Goal: Information Seeking & Learning: Learn about a topic

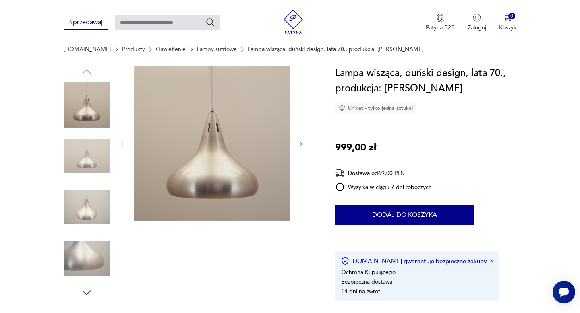
scroll to position [74, 0]
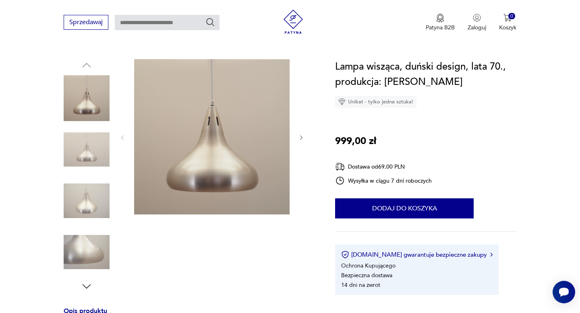
click at [89, 287] on icon "button" at bounding box center [87, 287] width 12 height 12
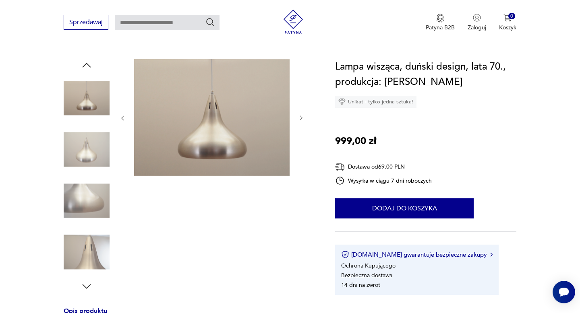
click at [88, 284] on icon "button" at bounding box center [87, 287] width 12 height 12
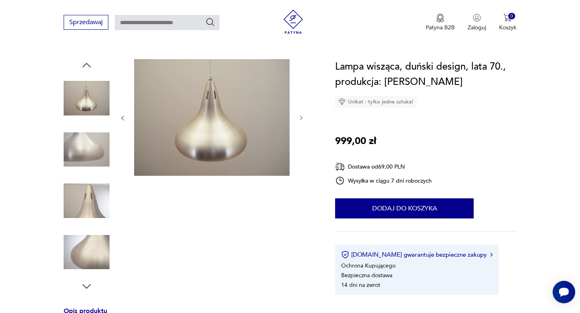
click at [85, 284] on icon "button" at bounding box center [87, 287] width 12 height 12
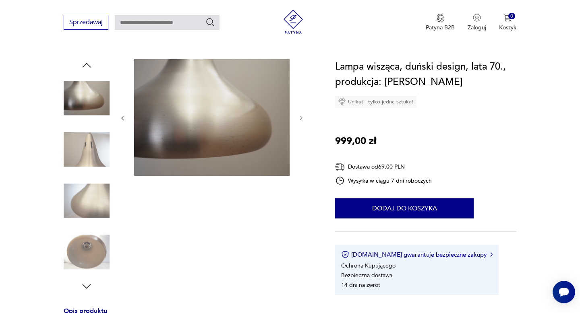
click at [86, 279] on div at bounding box center [87, 176] width 46 height 234
click at [86, 284] on icon "button" at bounding box center [87, 287] width 12 height 12
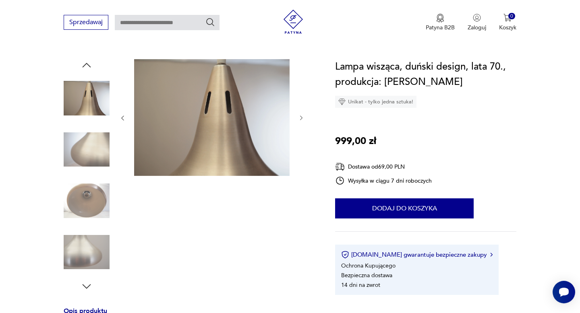
click at [86, 284] on icon "button" at bounding box center [87, 287] width 12 height 12
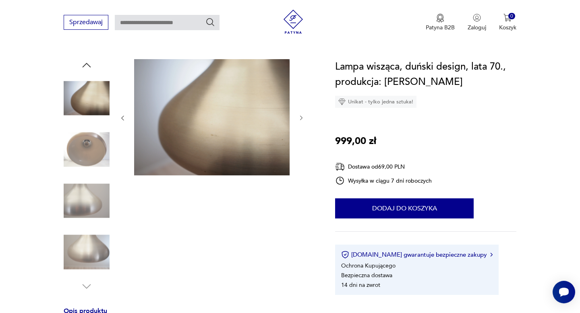
click at [88, 254] on img at bounding box center [87, 253] width 46 height 46
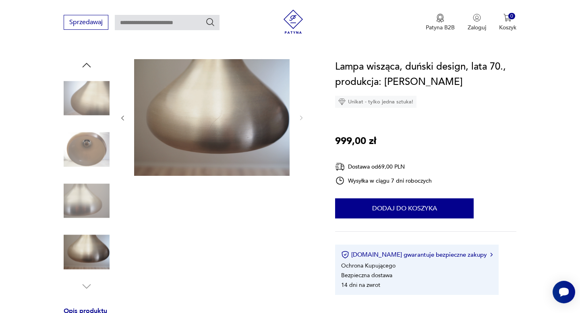
click at [91, 209] on img at bounding box center [87, 201] width 46 height 46
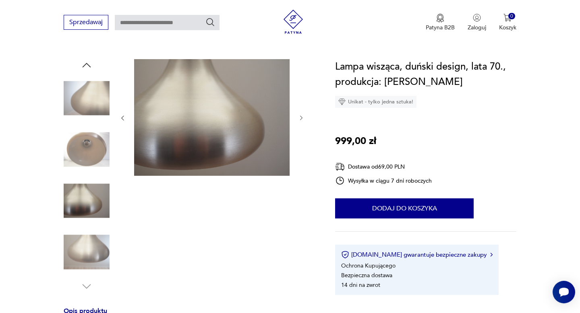
click at [89, 169] on img at bounding box center [87, 150] width 46 height 46
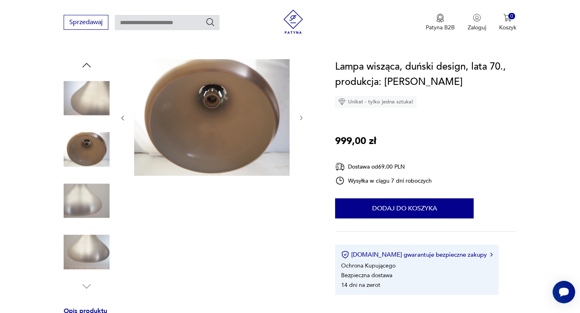
click at [95, 110] on img at bounding box center [87, 98] width 46 height 46
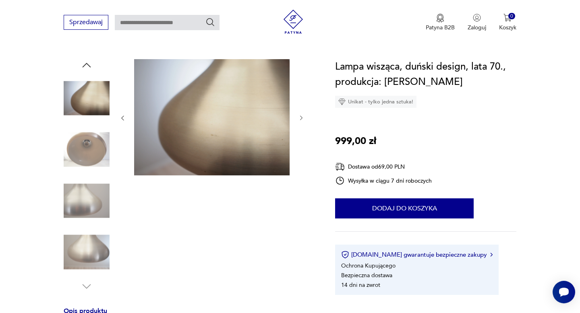
click at [88, 71] on icon "button" at bounding box center [87, 65] width 12 height 12
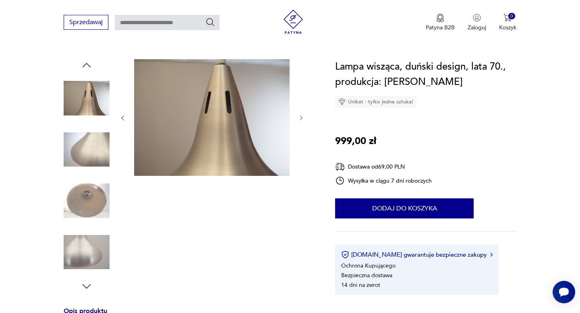
click at [88, 68] on icon "button" at bounding box center [87, 65] width 12 height 12
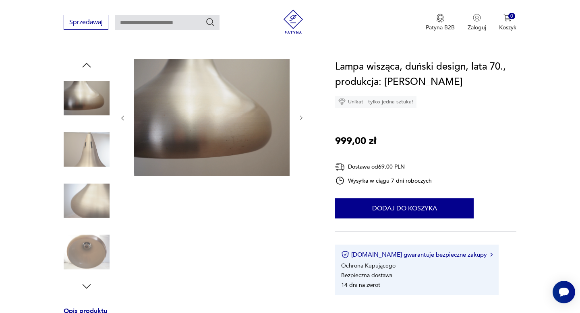
click at [88, 68] on icon "button" at bounding box center [87, 65] width 12 height 12
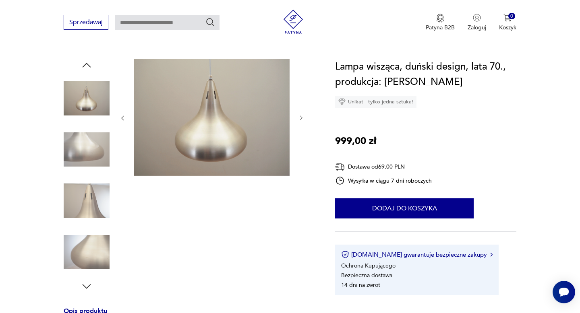
click at [88, 68] on icon "button" at bounding box center [87, 65] width 12 height 12
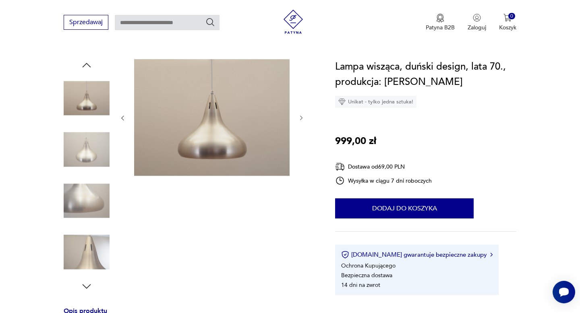
click at [88, 68] on icon "button" at bounding box center [87, 65] width 12 height 12
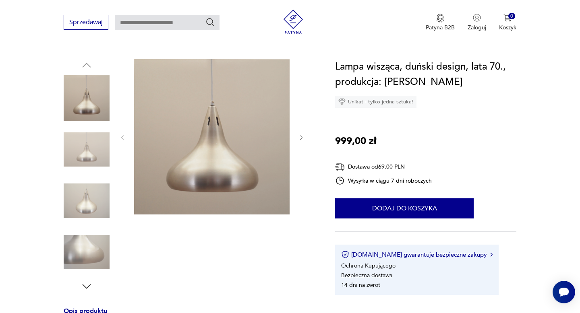
click at [86, 97] on img at bounding box center [87, 98] width 46 height 46
click at [192, 125] on img at bounding box center [211, 136] width 155 height 155
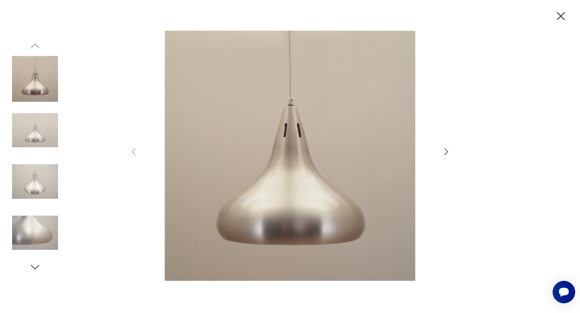
click at [448, 149] on icon "button" at bounding box center [446, 152] width 10 height 10
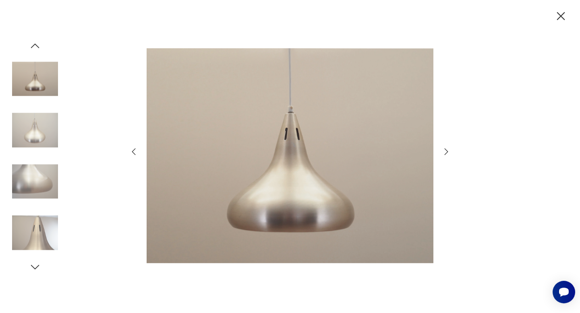
click at [448, 149] on icon "button" at bounding box center [446, 152] width 10 height 10
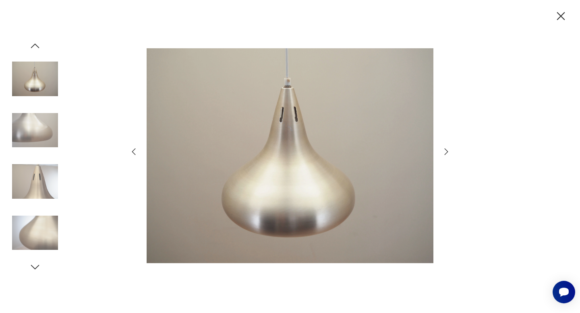
click at [448, 149] on icon "button" at bounding box center [446, 152] width 10 height 10
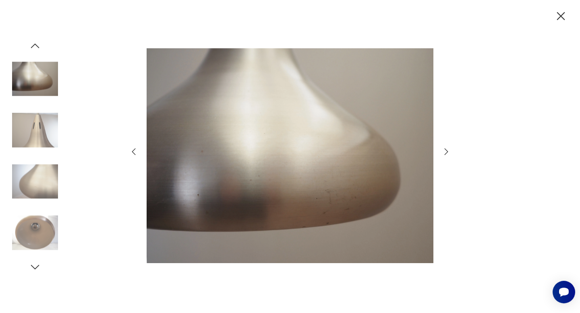
click at [448, 149] on icon "button" at bounding box center [446, 152] width 10 height 10
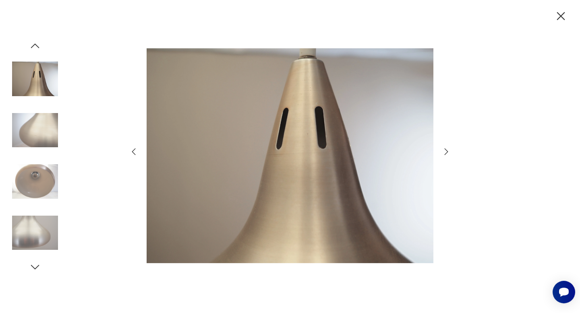
click at [448, 149] on icon "button" at bounding box center [446, 152] width 10 height 10
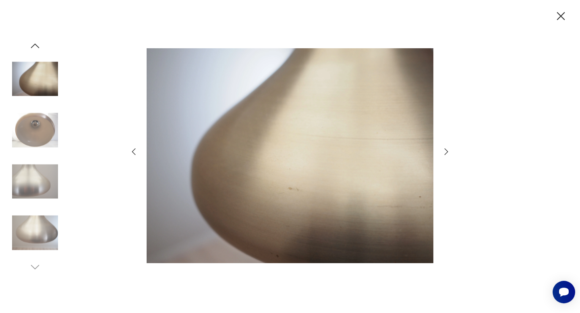
click at [448, 149] on icon "button" at bounding box center [446, 152] width 10 height 10
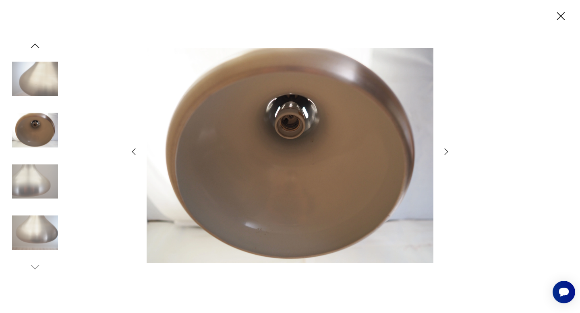
click at [448, 149] on icon "button" at bounding box center [446, 152] width 10 height 10
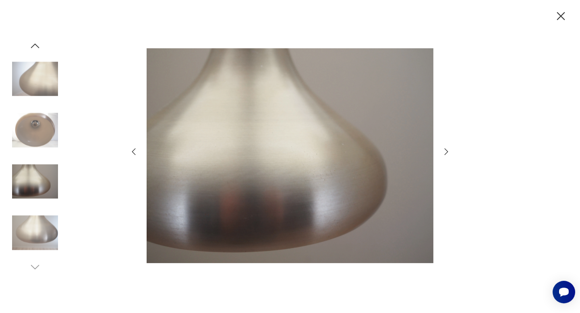
click at [448, 149] on icon "button" at bounding box center [446, 152] width 10 height 10
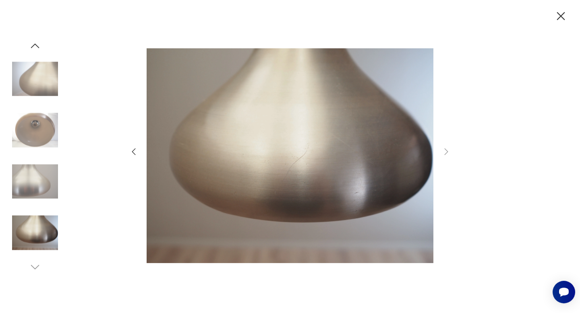
click at [133, 149] on icon "button" at bounding box center [134, 152] width 10 height 10
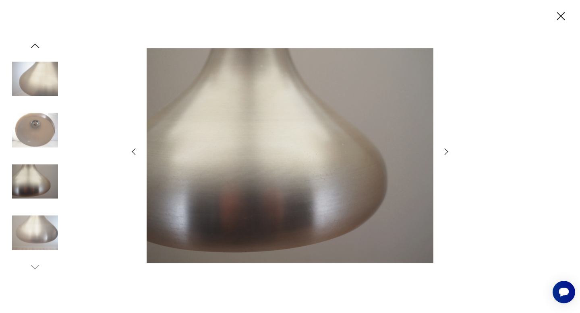
click at [133, 149] on icon "button" at bounding box center [134, 152] width 10 height 10
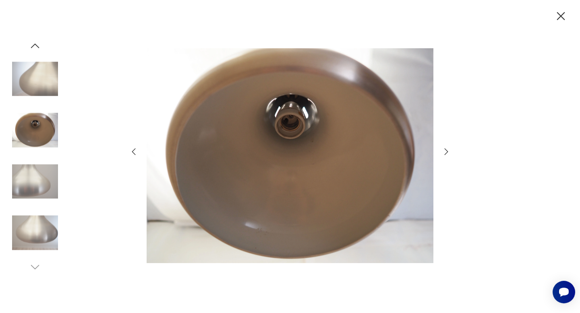
click at [133, 149] on icon "button" at bounding box center [134, 152] width 10 height 10
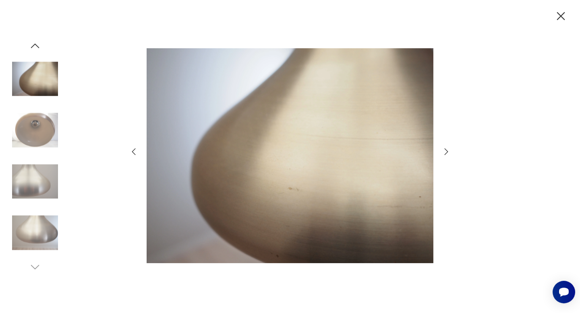
click at [133, 149] on icon "button" at bounding box center [134, 152] width 10 height 10
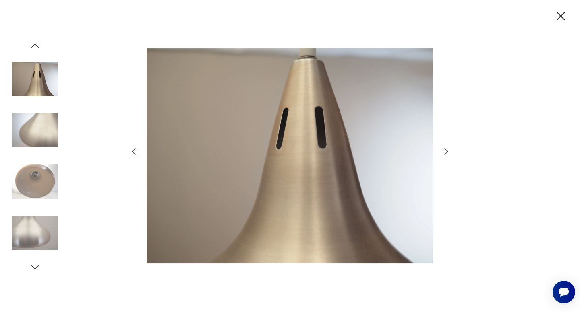
click at [133, 149] on icon "button" at bounding box center [134, 152] width 10 height 10
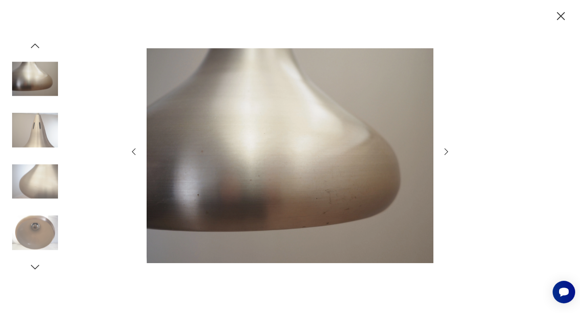
click at [133, 149] on icon "button" at bounding box center [134, 152] width 10 height 10
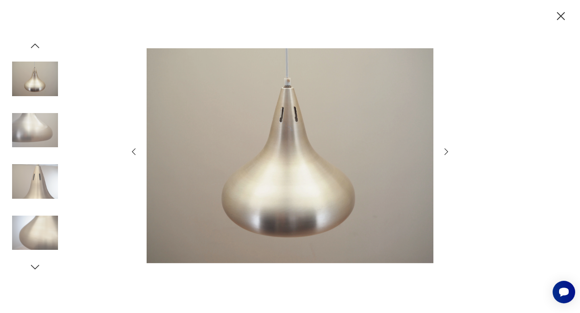
click at [133, 149] on icon "button" at bounding box center [134, 152] width 10 height 10
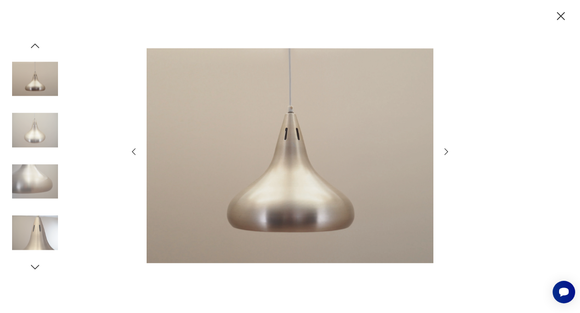
click at [133, 149] on icon "button" at bounding box center [134, 152] width 10 height 10
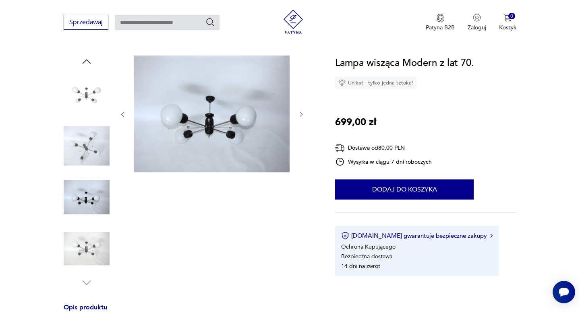
scroll to position [78, 0]
click at [299, 115] on icon "button" at bounding box center [301, 114] width 7 height 7
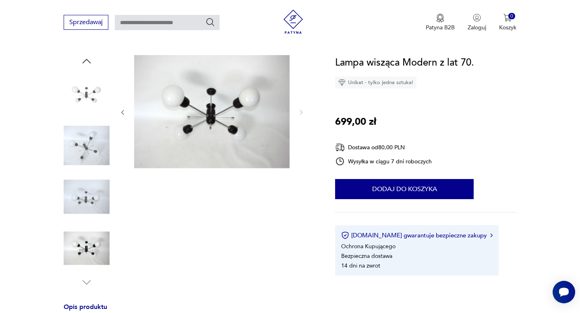
click at [91, 147] on img at bounding box center [87, 146] width 46 height 46
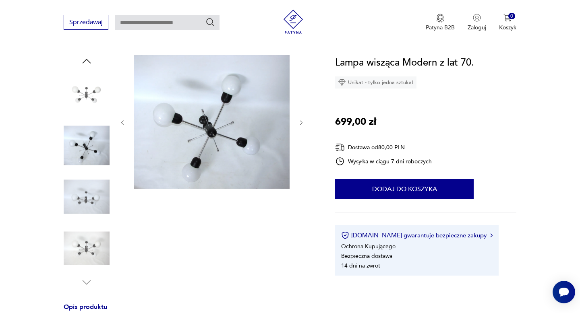
click at [77, 196] on img at bounding box center [87, 197] width 46 height 46
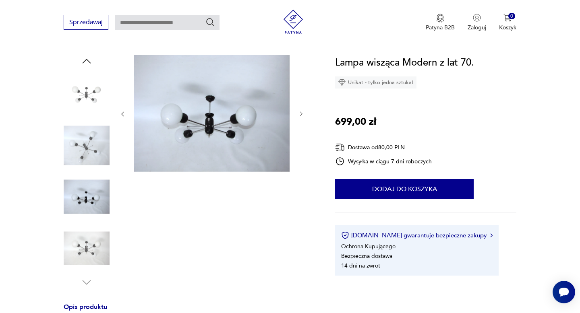
click at [205, 83] on img at bounding box center [211, 113] width 155 height 117
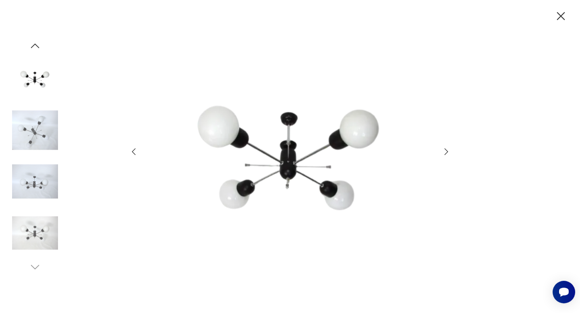
click at [446, 153] on icon "button" at bounding box center [446, 152] width 10 height 10
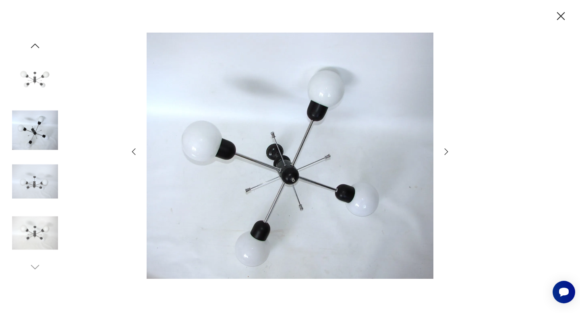
click at [446, 153] on icon "button" at bounding box center [446, 152] width 10 height 10
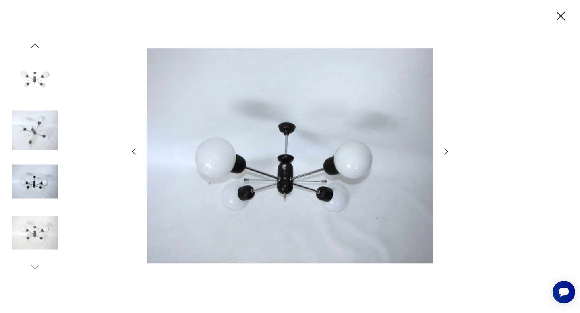
click at [446, 153] on icon "button" at bounding box center [446, 152] width 10 height 10
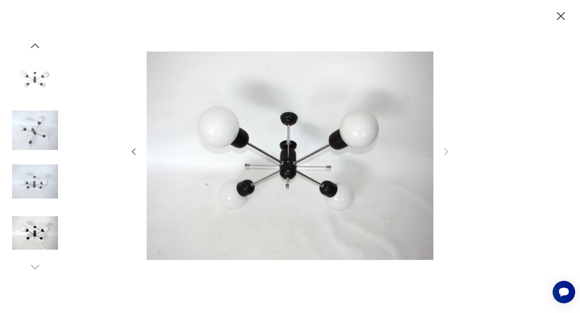
click at [561, 14] on icon "button" at bounding box center [561, 16] width 14 height 14
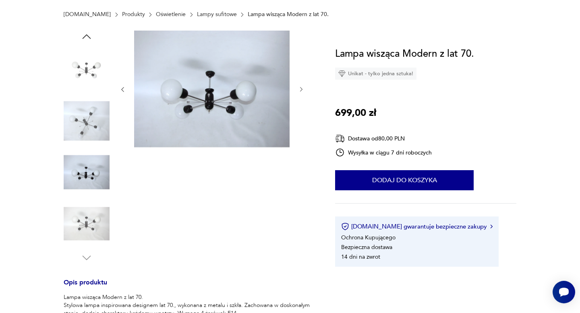
scroll to position [0, 0]
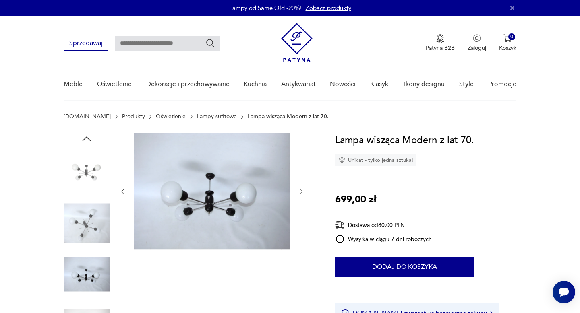
click at [92, 208] on img at bounding box center [87, 224] width 46 height 46
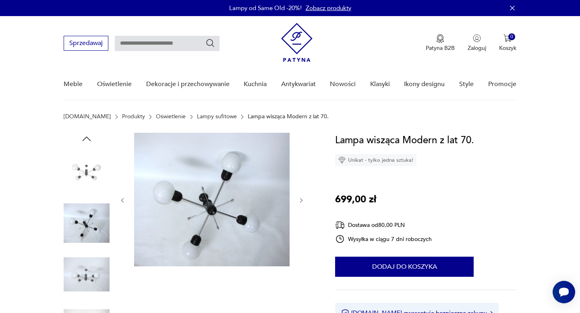
click at [155, 216] on img at bounding box center [211, 200] width 155 height 134
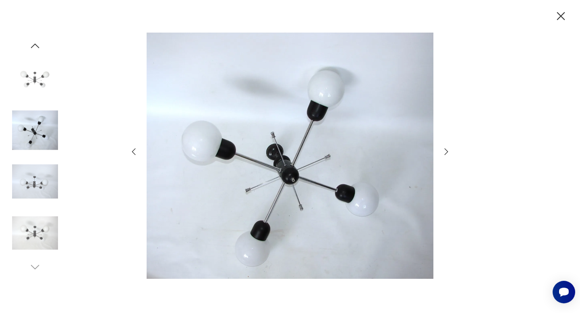
click at [446, 151] on icon "button" at bounding box center [446, 152] width 10 height 10
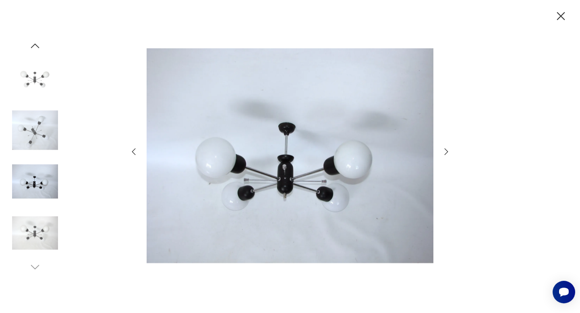
click at [446, 151] on icon "button" at bounding box center [446, 152] width 10 height 10
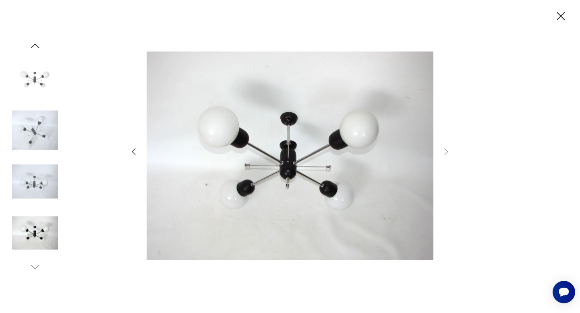
click at [133, 148] on icon "button" at bounding box center [134, 152] width 10 height 10
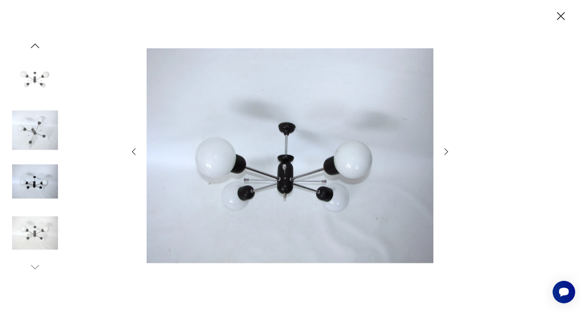
click at [133, 148] on icon "button" at bounding box center [134, 152] width 10 height 10
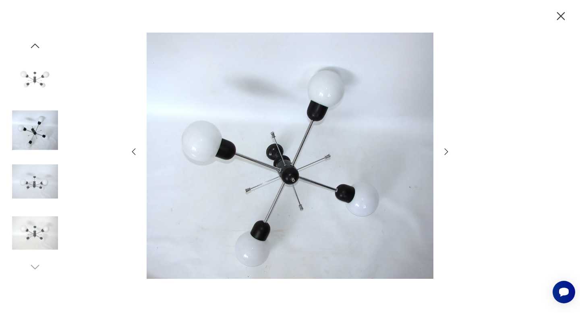
click at [133, 148] on icon "button" at bounding box center [134, 152] width 10 height 10
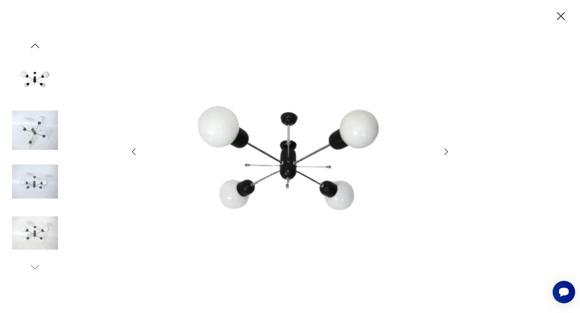
click at [133, 148] on icon "button" at bounding box center [134, 152] width 10 height 10
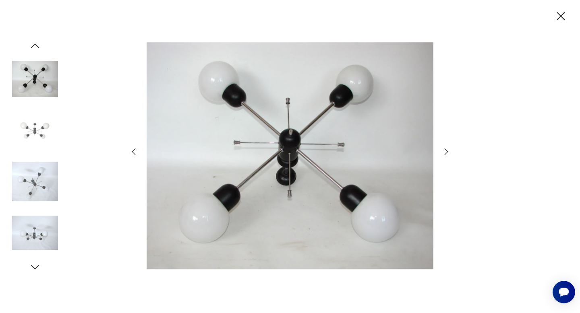
click at [445, 147] on icon "button" at bounding box center [446, 152] width 10 height 10
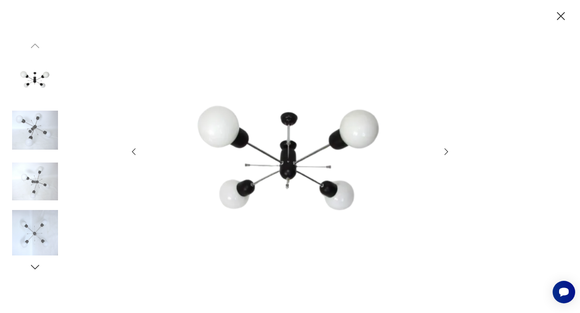
click at [558, 19] on icon "button" at bounding box center [561, 16] width 14 height 14
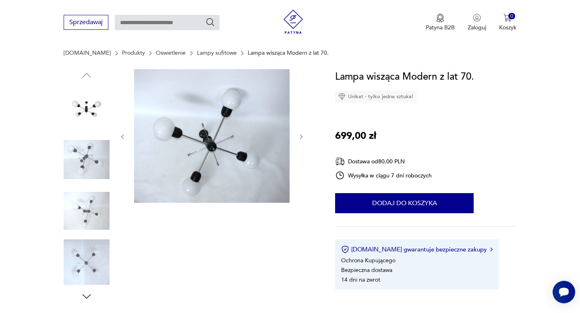
scroll to position [48, 0]
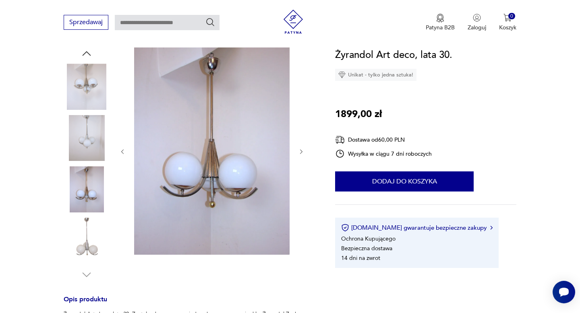
click at [298, 149] on icon "button" at bounding box center [301, 152] width 7 height 7
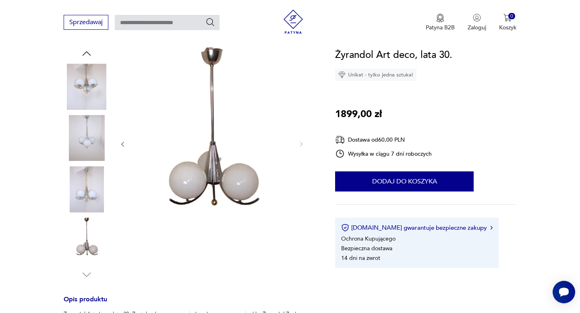
click at [301, 150] on div at bounding box center [211, 145] width 185 height 194
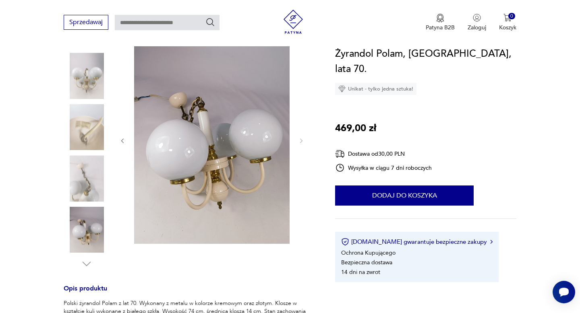
click at [94, 69] on img at bounding box center [87, 76] width 46 height 46
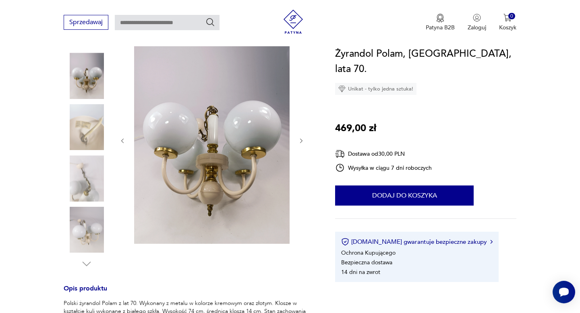
click at [91, 166] on img at bounding box center [87, 178] width 46 height 46
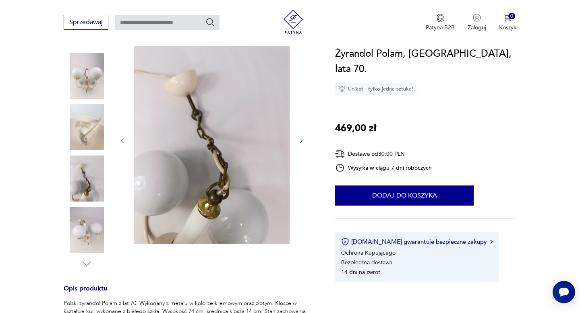
click at [90, 223] on img at bounding box center [87, 230] width 46 height 46
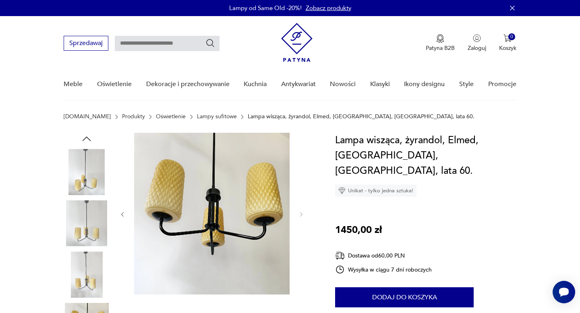
click at [195, 202] on img at bounding box center [211, 214] width 155 height 162
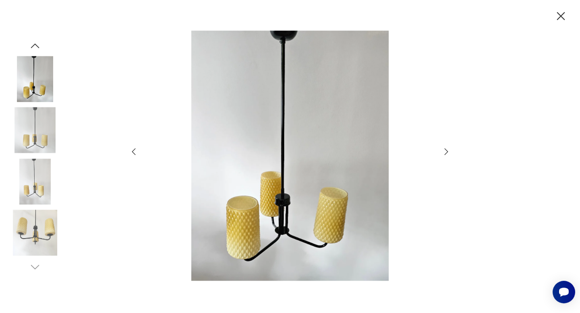
click at [48, 227] on img at bounding box center [35, 233] width 46 height 46
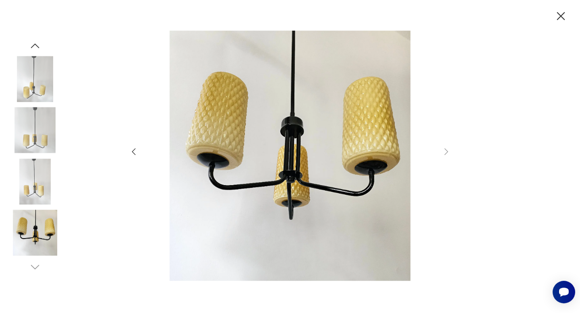
click at [35, 191] on img at bounding box center [35, 182] width 46 height 46
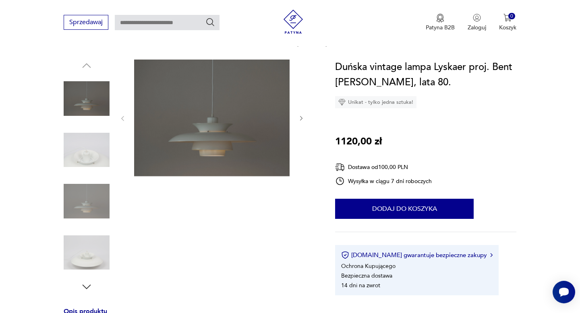
click at [264, 122] on img at bounding box center [211, 118] width 155 height 117
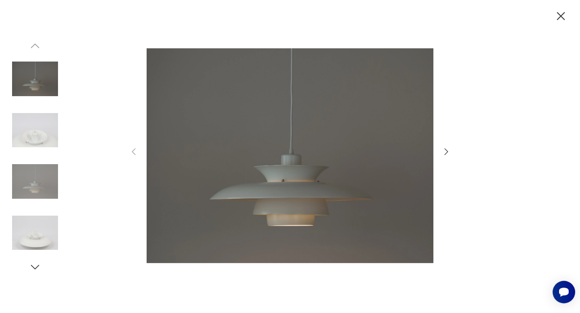
click at [448, 150] on icon "button" at bounding box center [446, 152] width 10 height 10
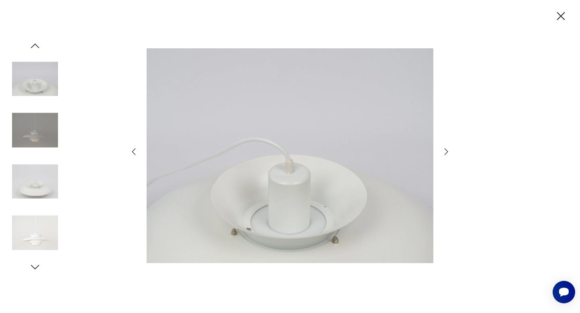
click at [448, 151] on icon "button" at bounding box center [446, 152] width 10 height 10
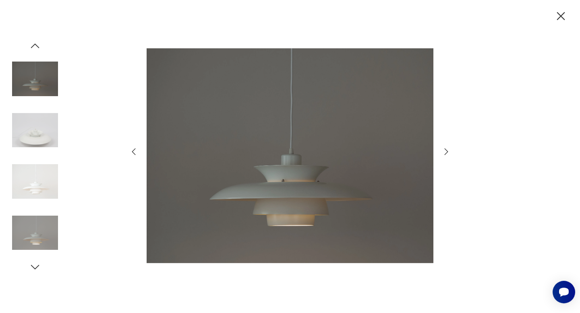
click at [448, 151] on icon "button" at bounding box center [446, 152] width 10 height 10
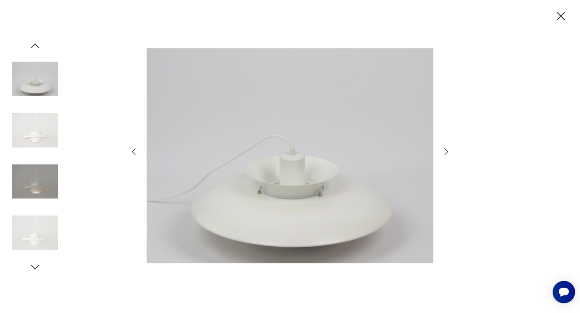
click at [448, 151] on icon "button" at bounding box center [446, 152] width 10 height 10
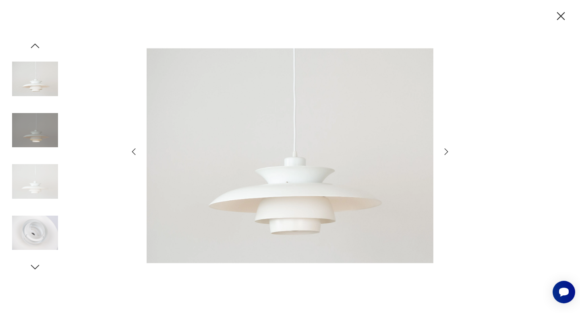
click at [448, 151] on icon "button" at bounding box center [446, 152] width 10 height 10
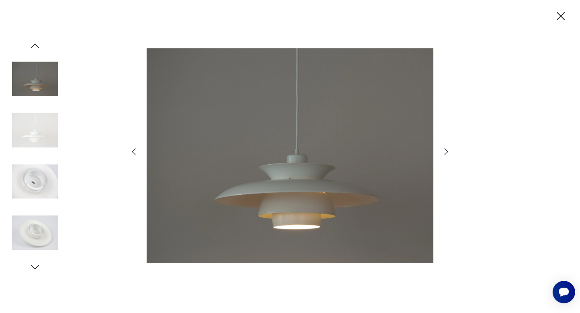
click at [448, 151] on icon "button" at bounding box center [446, 152] width 10 height 10
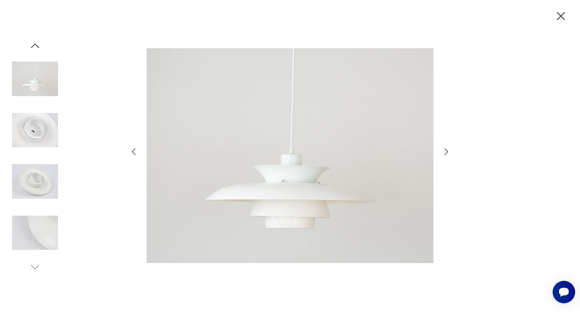
click at [448, 151] on icon "button" at bounding box center [446, 152] width 10 height 10
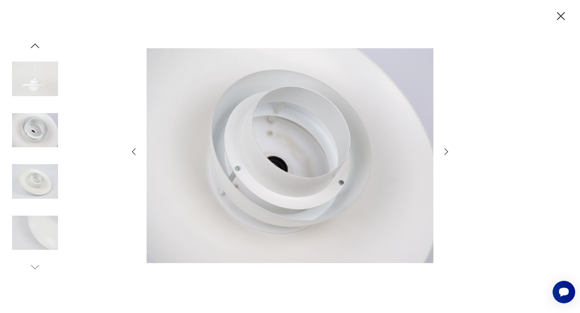
click at [448, 151] on icon "button" at bounding box center [446, 152] width 10 height 10
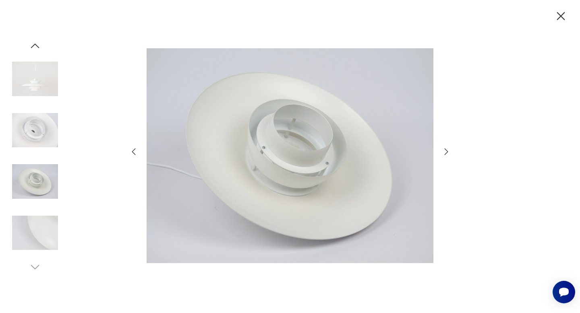
click at [448, 147] on icon "button" at bounding box center [446, 152] width 10 height 10
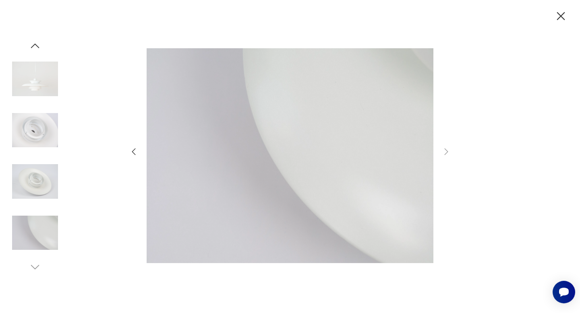
click at [548, 19] on div at bounding box center [290, 156] width 580 height 313
click at [557, 13] on icon "button" at bounding box center [561, 16] width 8 height 8
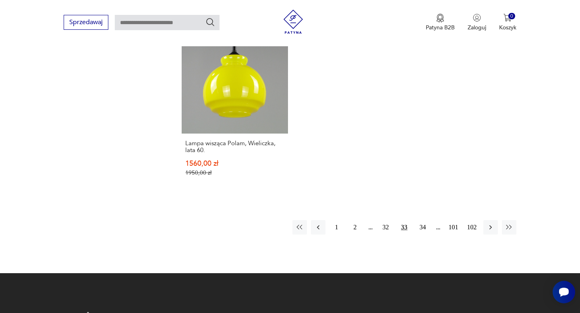
scroll to position [1185, 0]
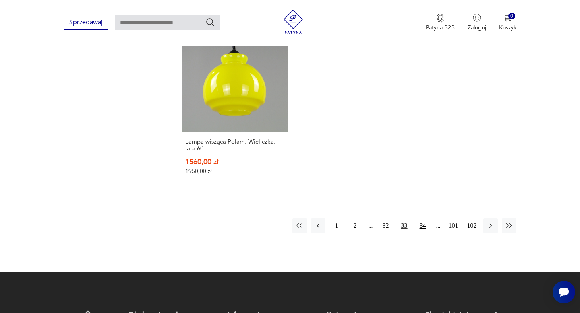
click at [423, 219] on button "34" at bounding box center [423, 226] width 15 height 15
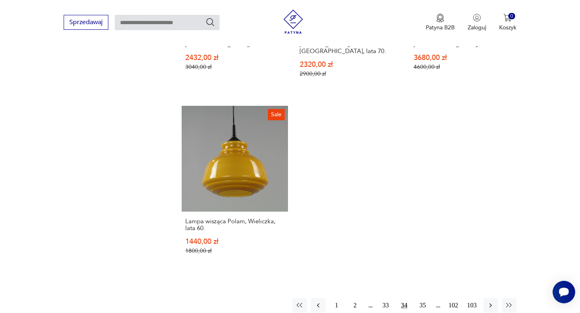
scroll to position [1115, 0]
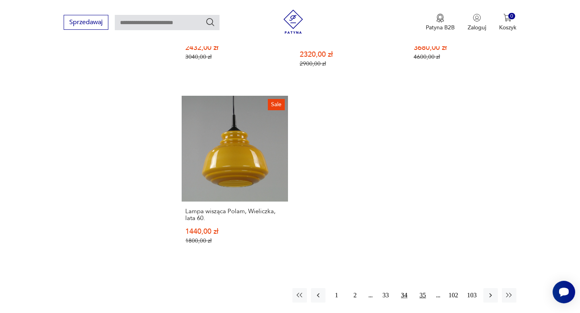
click at [421, 288] on button "35" at bounding box center [423, 295] width 15 height 15
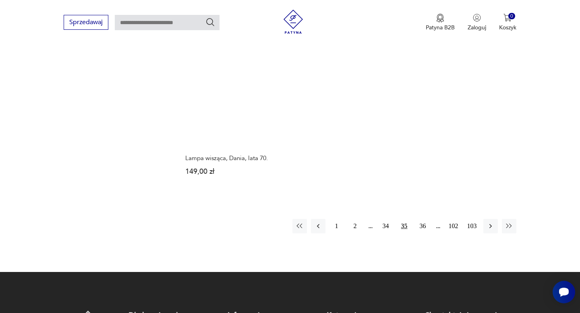
scroll to position [1176, 0]
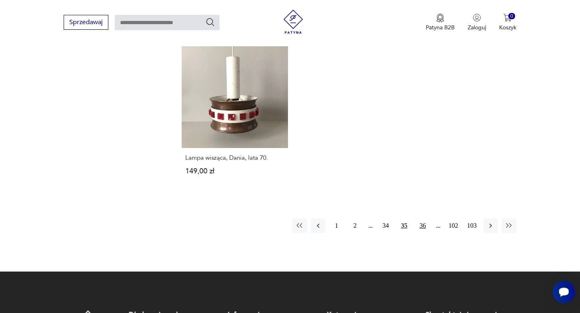
click at [419, 230] on button "36" at bounding box center [423, 226] width 15 height 15
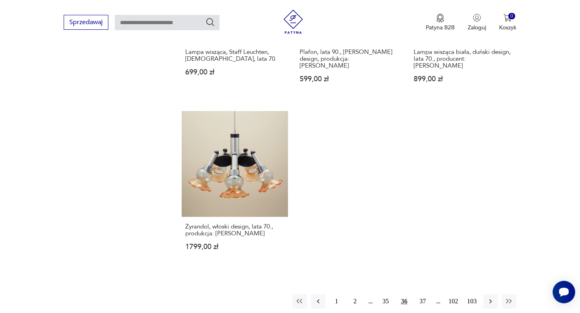
scroll to position [1098, 0]
click at [423, 294] on button "37" at bounding box center [423, 301] width 15 height 15
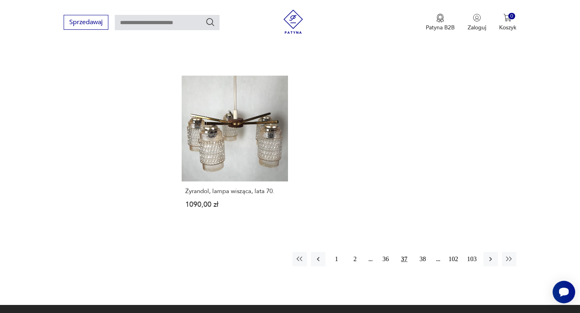
scroll to position [1134, 0]
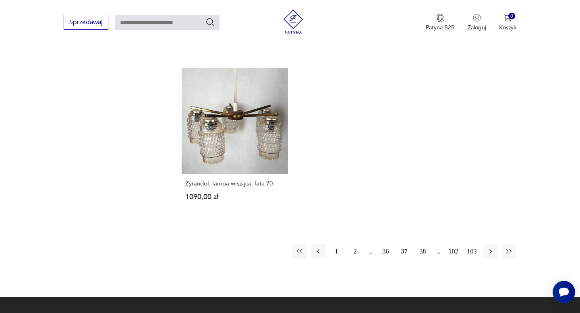
click at [423, 245] on button "38" at bounding box center [423, 252] width 15 height 15
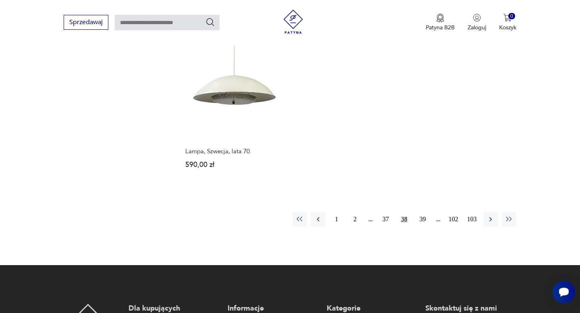
scroll to position [1178, 0]
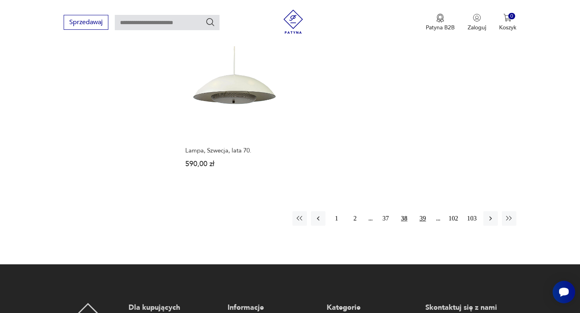
click at [419, 211] on button "39" at bounding box center [423, 218] width 15 height 15
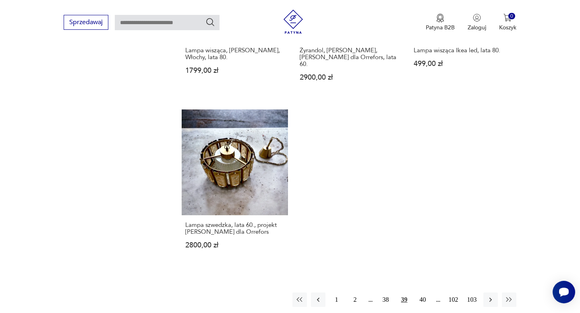
scroll to position [1112, 0]
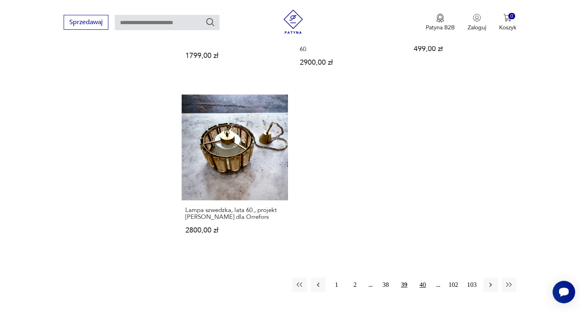
click at [420, 278] on button "40" at bounding box center [423, 285] width 15 height 15
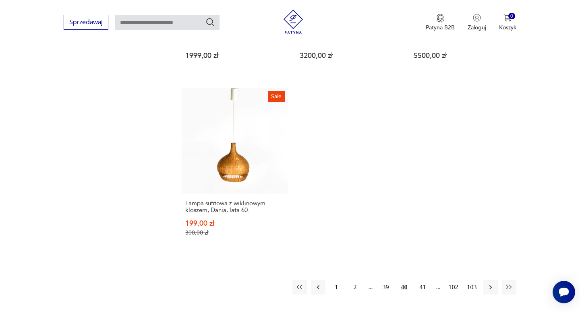
scroll to position [1133, 0]
click at [420, 280] on button "41" at bounding box center [423, 287] width 15 height 15
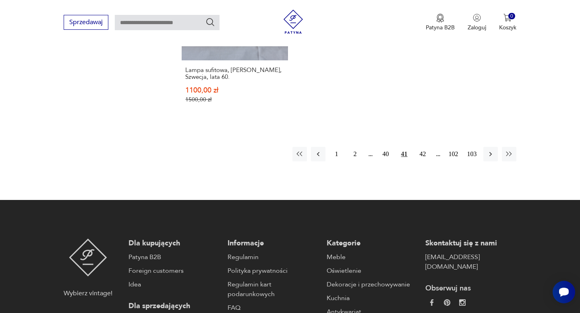
scroll to position [1239, 0]
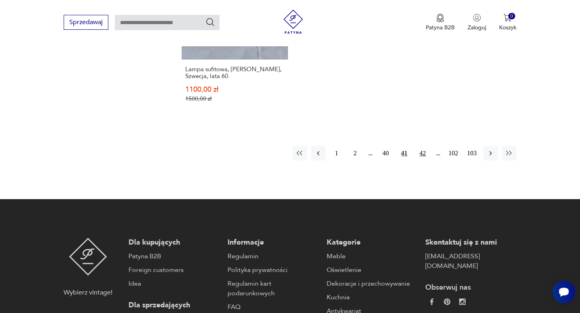
click at [423, 146] on button "42" at bounding box center [423, 153] width 15 height 15
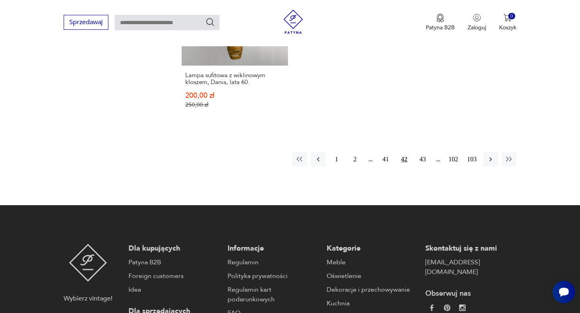
scroll to position [1235, 0]
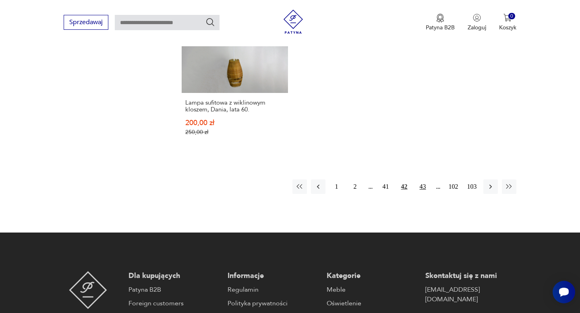
click at [421, 180] on button "43" at bounding box center [423, 187] width 15 height 15
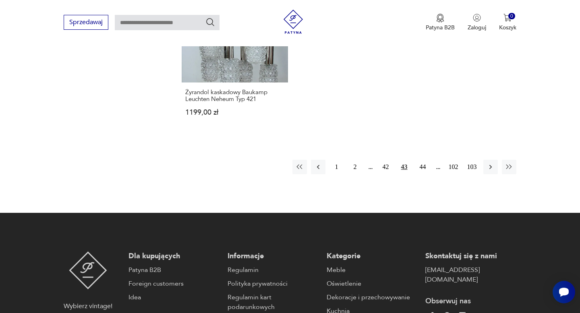
scroll to position [1229, 0]
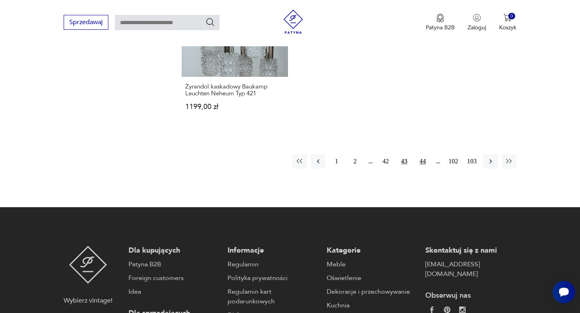
click at [424, 161] on button "44" at bounding box center [423, 161] width 15 height 15
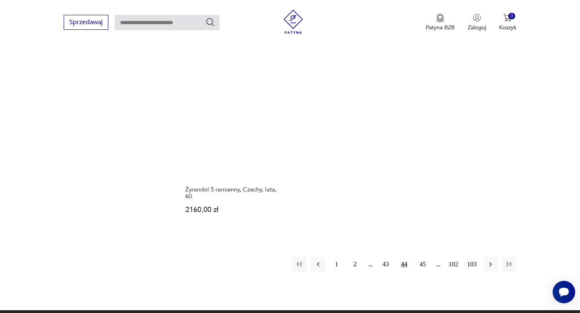
scroll to position [1127, 0]
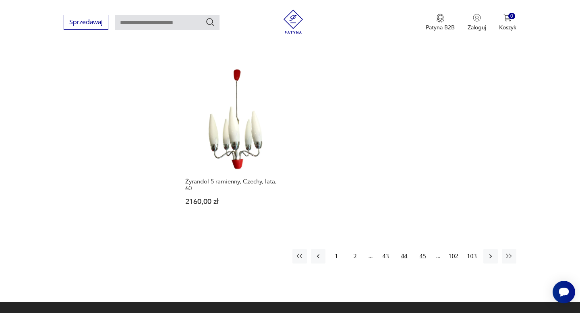
click at [419, 249] on button "45" at bounding box center [423, 256] width 15 height 15
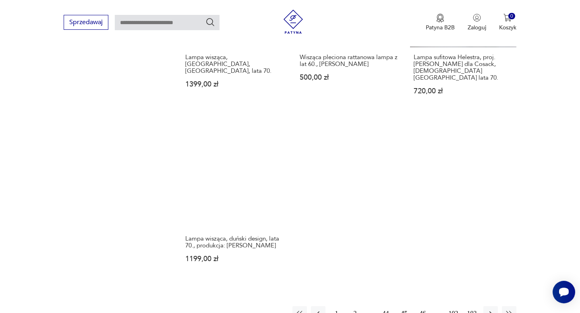
scroll to position [1097, 0]
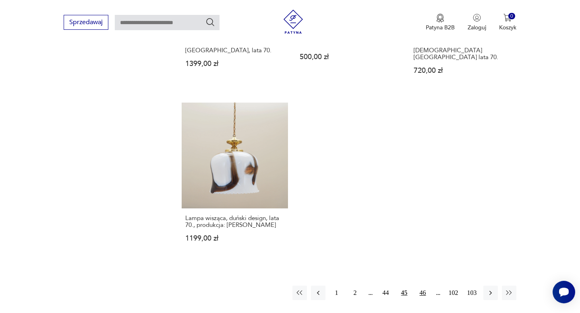
click at [425, 286] on button "46" at bounding box center [423, 293] width 15 height 15
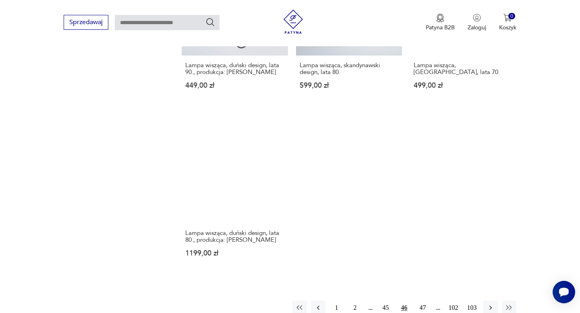
scroll to position [1109, 0]
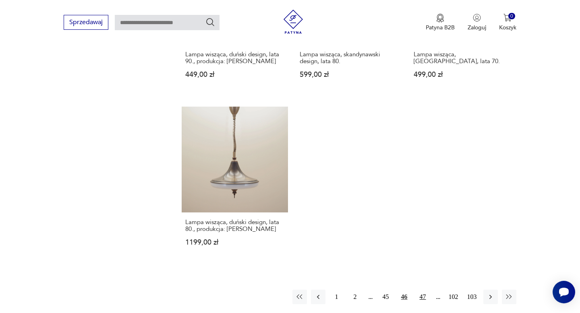
click at [425, 290] on button "47" at bounding box center [423, 297] width 15 height 15
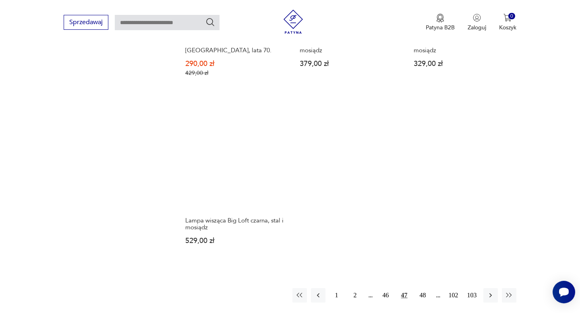
scroll to position [1134, 0]
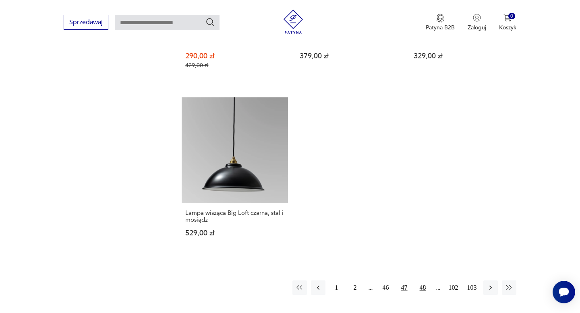
click at [421, 281] on button "48" at bounding box center [423, 288] width 15 height 15
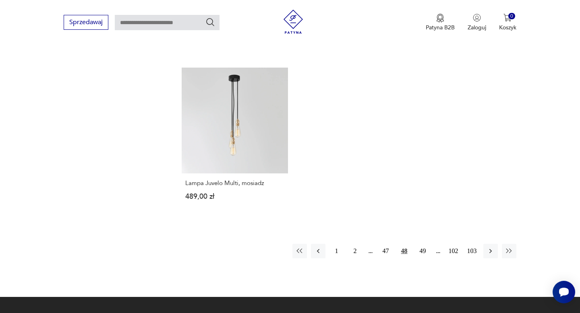
scroll to position [1210, 0]
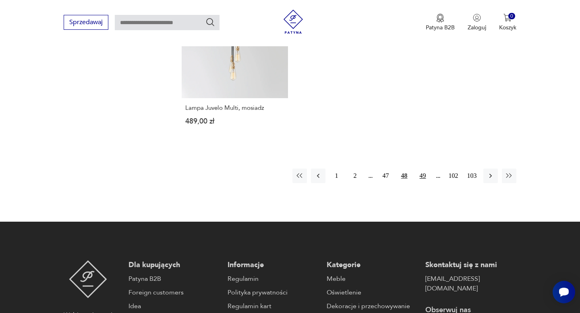
click at [421, 169] on button "49" at bounding box center [423, 176] width 15 height 15
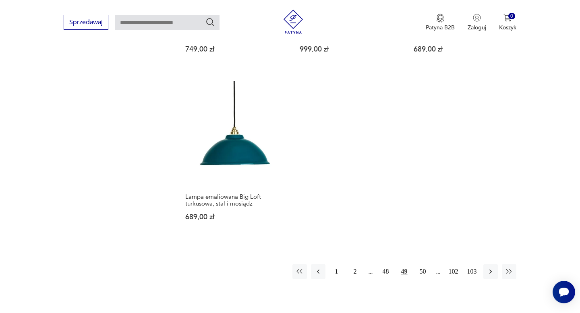
scroll to position [1127, 0]
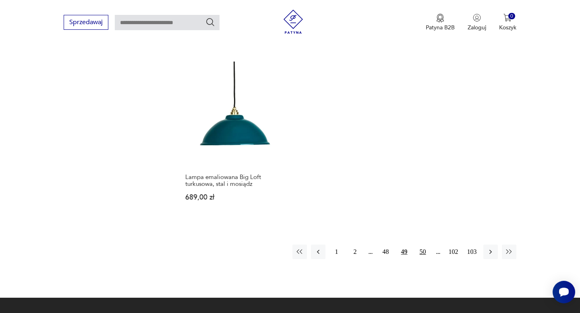
click at [420, 245] on button "50" at bounding box center [423, 252] width 15 height 15
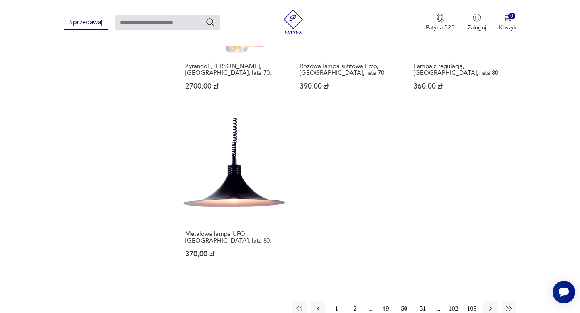
scroll to position [1096, 0]
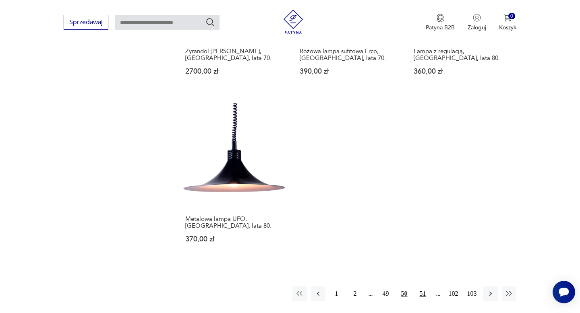
click at [421, 287] on button "51" at bounding box center [423, 294] width 15 height 15
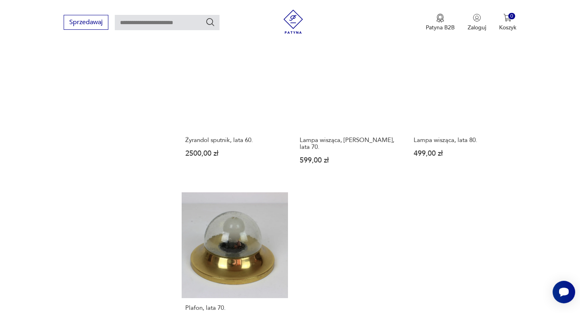
scroll to position [1111, 0]
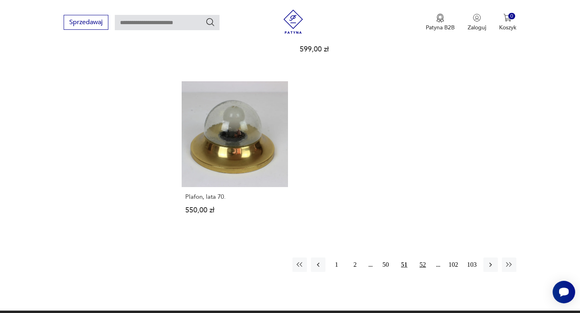
click at [423, 262] on button "52" at bounding box center [423, 265] width 15 height 15
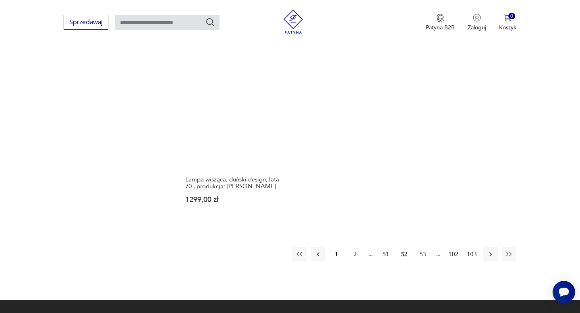
scroll to position [1164, 0]
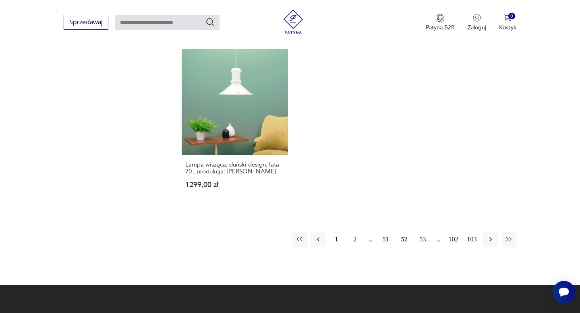
click at [423, 232] on button "53" at bounding box center [423, 239] width 15 height 15
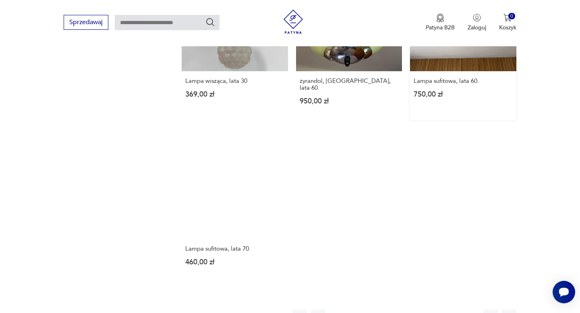
scroll to position [1073, 0]
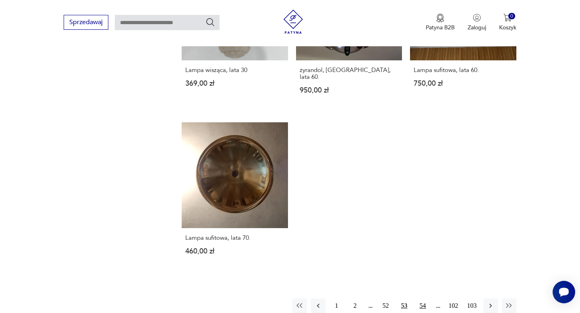
click at [421, 299] on button "54" at bounding box center [423, 306] width 15 height 15
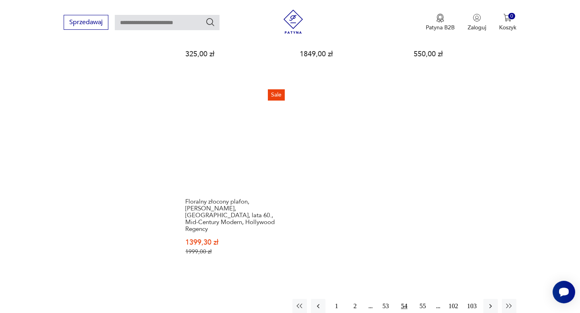
scroll to position [1154, 0]
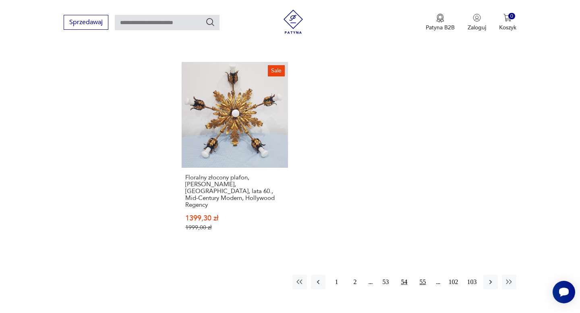
click at [426, 275] on button "55" at bounding box center [423, 282] width 15 height 15
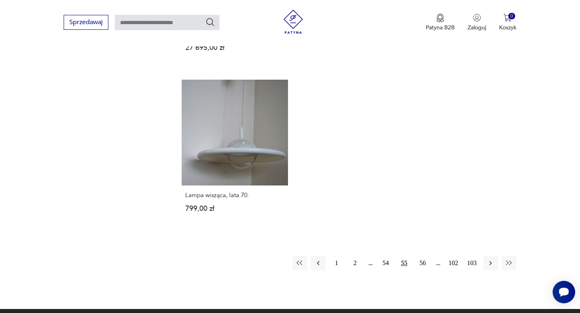
scroll to position [1128, 0]
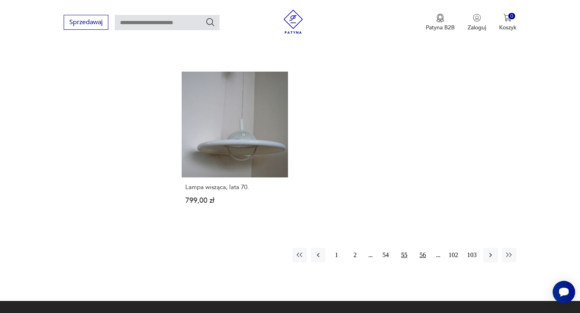
click at [423, 248] on button "56" at bounding box center [423, 255] width 15 height 15
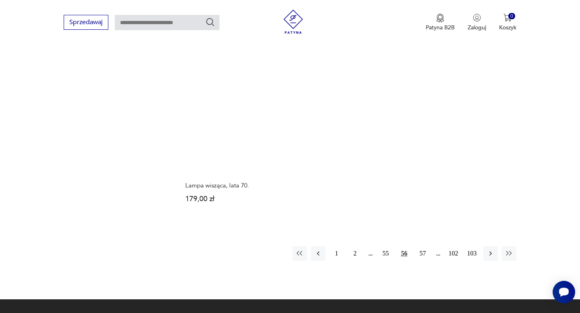
scroll to position [1125, 0]
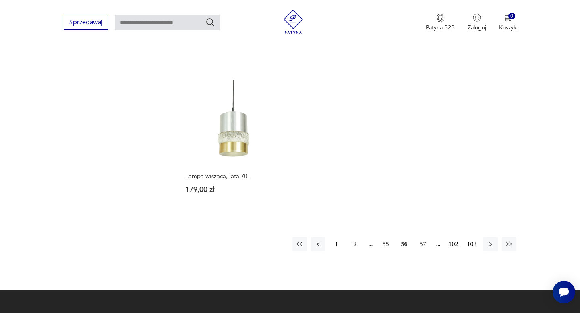
click at [421, 237] on button "57" at bounding box center [423, 244] width 15 height 15
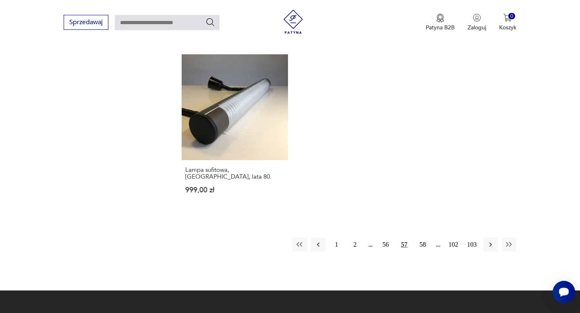
scroll to position [1207, 0]
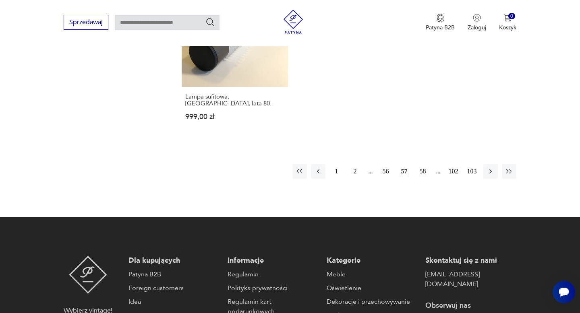
click at [423, 164] on button "58" at bounding box center [423, 171] width 15 height 15
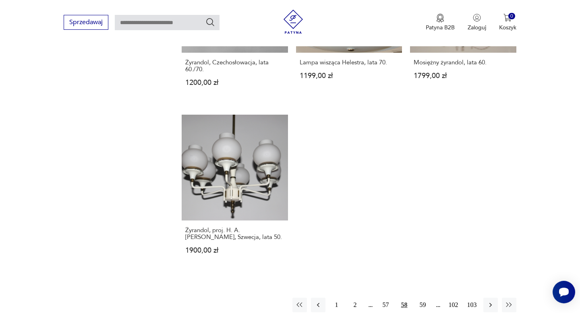
scroll to position [1082, 0]
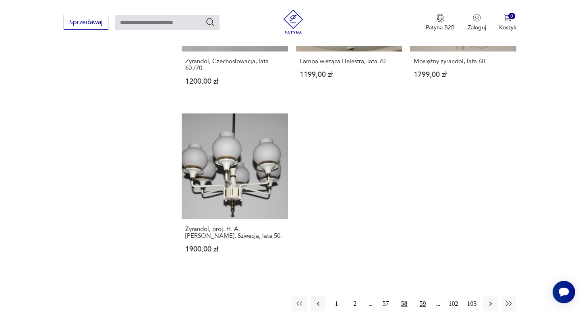
click at [420, 297] on button "59" at bounding box center [423, 304] width 15 height 15
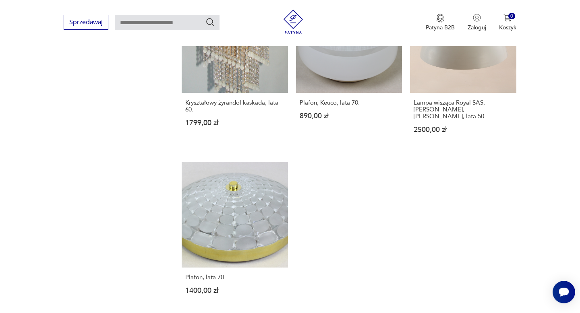
scroll to position [1077, 0]
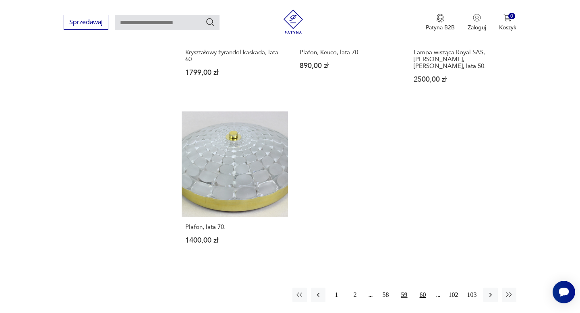
click at [425, 291] on button "60" at bounding box center [423, 295] width 15 height 15
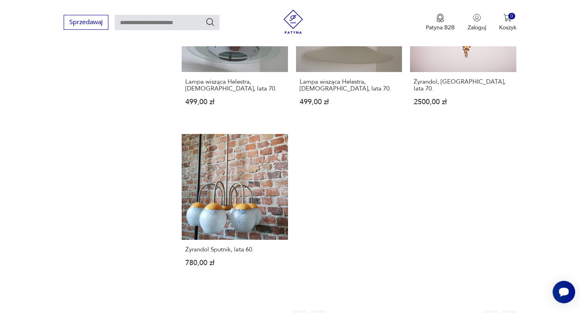
scroll to position [1091, 0]
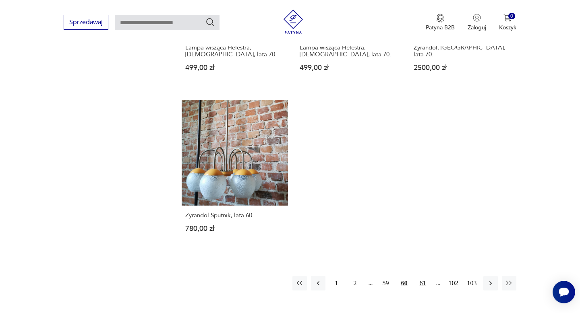
click at [424, 279] on button "61" at bounding box center [423, 283] width 15 height 15
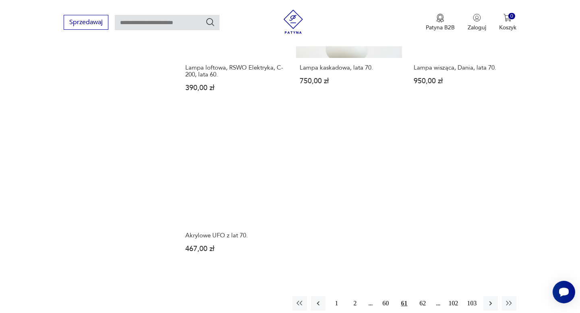
scroll to position [1079, 0]
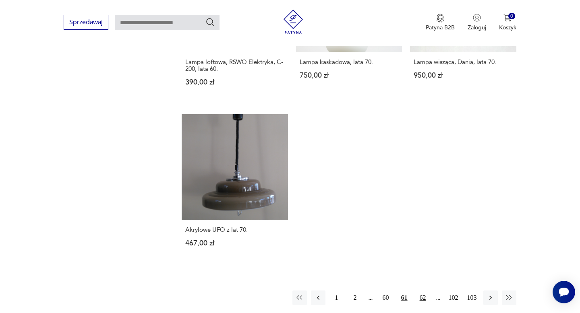
click at [419, 298] on button "62" at bounding box center [423, 298] width 15 height 15
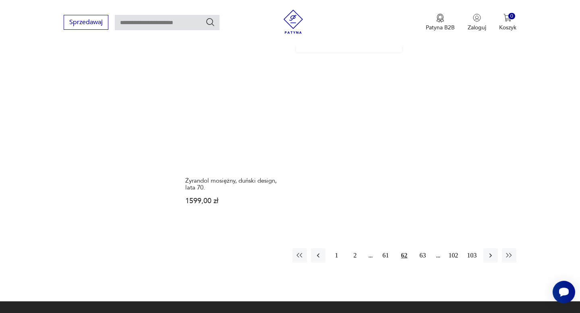
scroll to position [1150, 0]
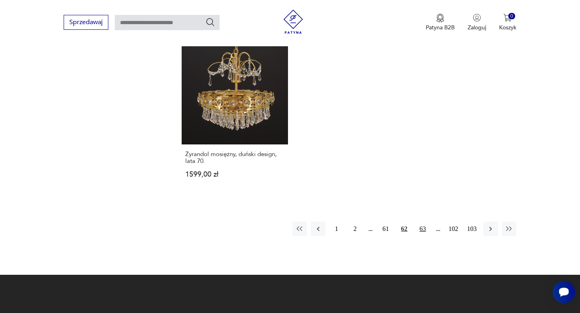
click at [422, 222] on button "63" at bounding box center [423, 229] width 15 height 15
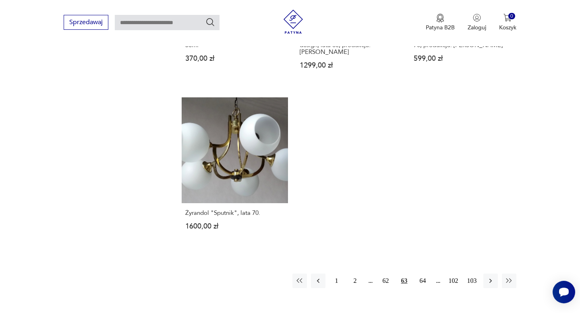
scroll to position [1089, 0]
click at [423, 274] on button "64" at bounding box center [423, 281] width 15 height 15
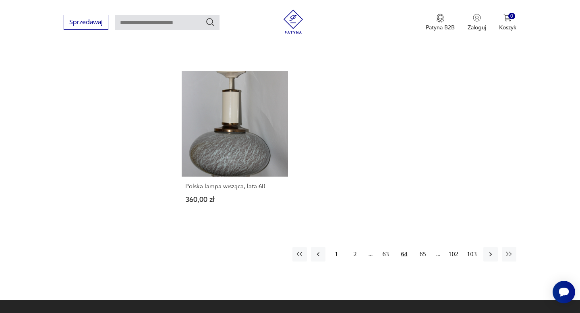
scroll to position [1148, 0]
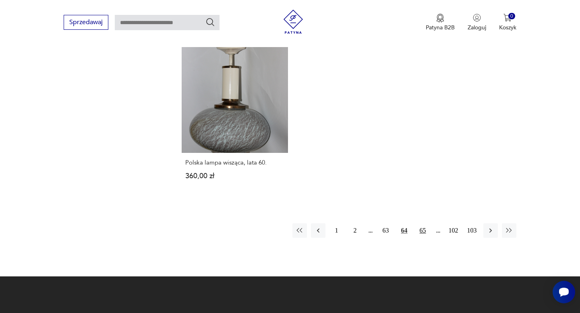
click at [422, 225] on button "65" at bounding box center [423, 231] width 15 height 15
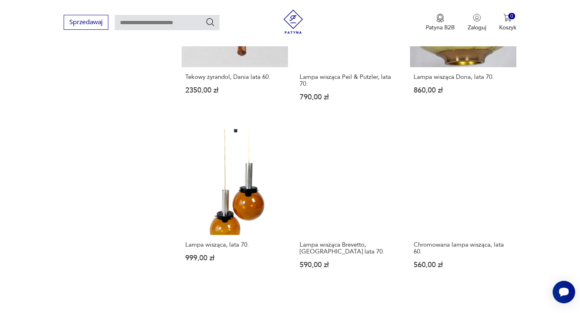
scroll to position [916, 0]
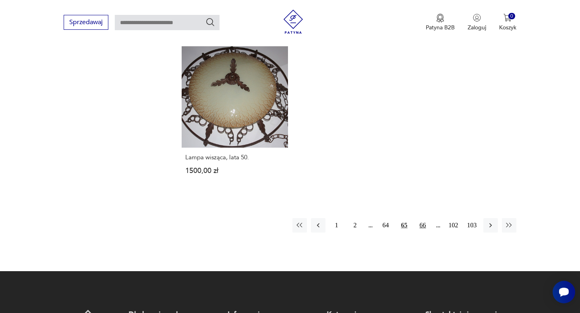
click at [422, 225] on button "66" at bounding box center [423, 225] width 15 height 15
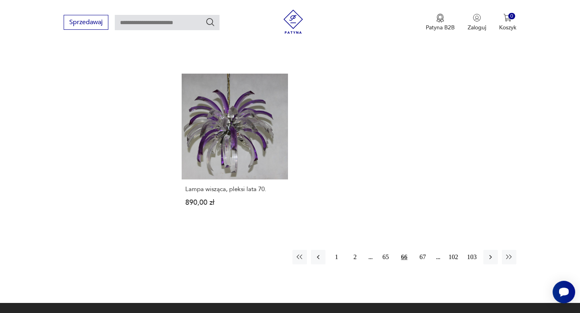
scroll to position [1136, 0]
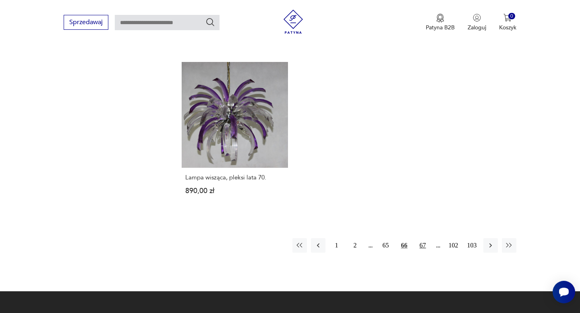
click at [424, 249] on button "67" at bounding box center [423, 245] width 15 height 15
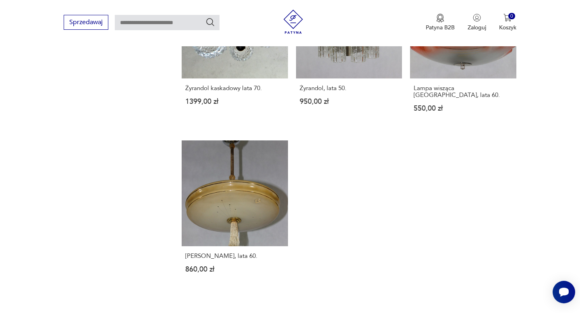
scroll to position [1090, 0]
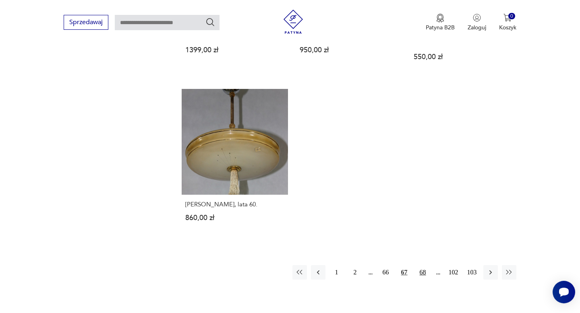
click at [423, 265] on button "68" at bounding box center [423, 272] width 15 height 15
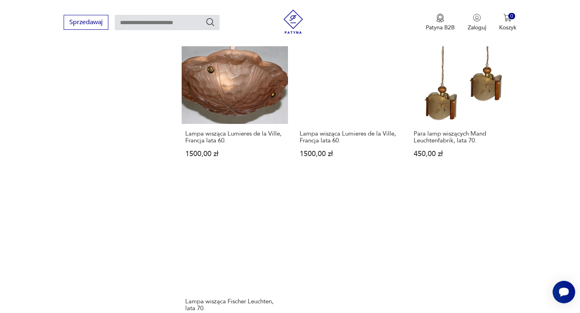
scroll to position [1096, 0]
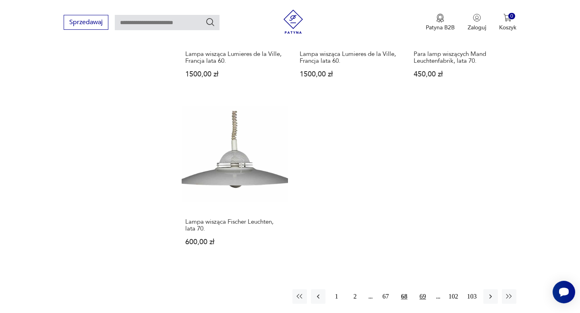
click at [421, 290] on button "69" at bounding box center [423, 297] width 15 height 15
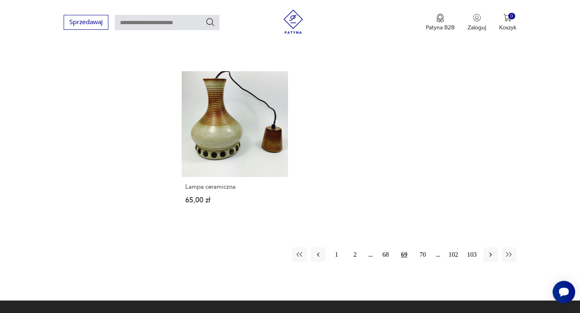
scroll to position [1102, 0]
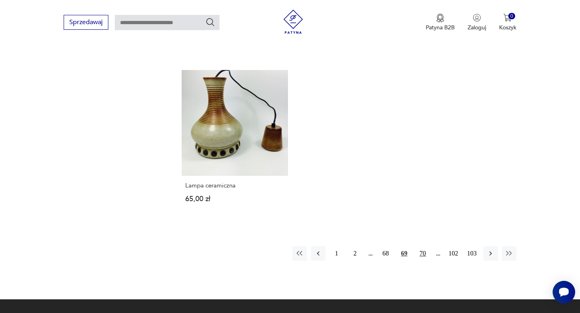
click at [420, 247] on button "70" at bounding box center [423, 254] width 15 height 15
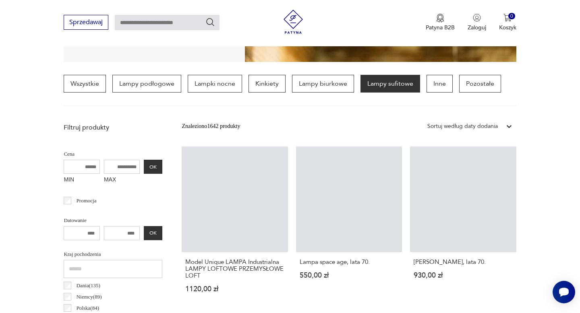
scroll to position [190, 0]
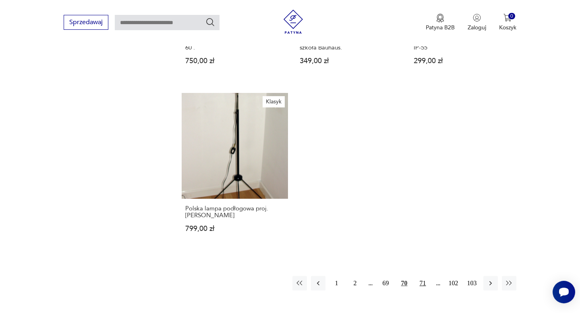
click at [419, 276] on button "71" at bounding box center [423, 283] width 15 height 15
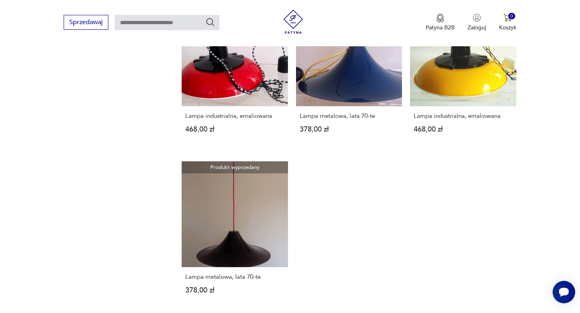
scroll to position [1082, 0]
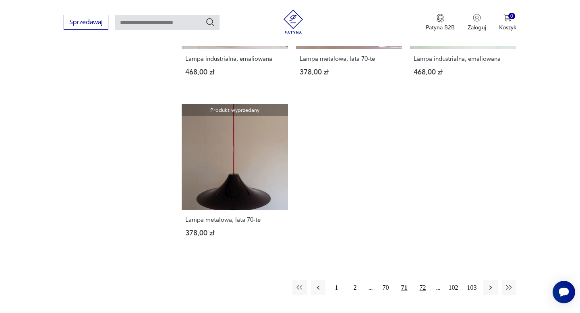
click at [419, 288] on button "72" at bounding box center [423, 288] width 15 height 15
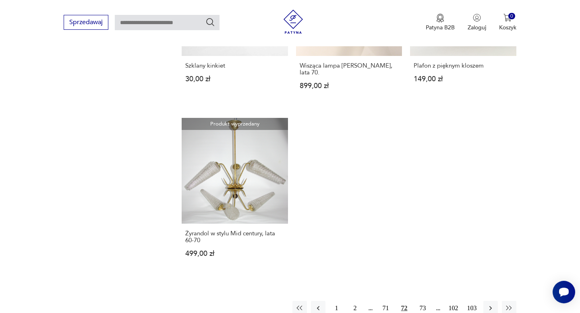
scroll to position [1087, 0]
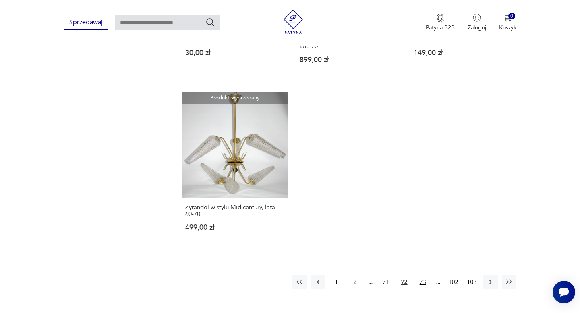
click at [424, 275] on button "73" at bounding box center [423, 282] width 15 height 15
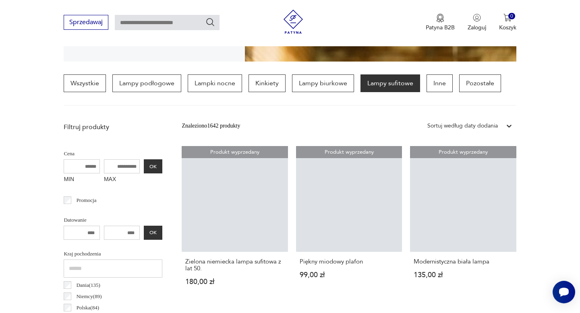
scroll to position [190, 0]
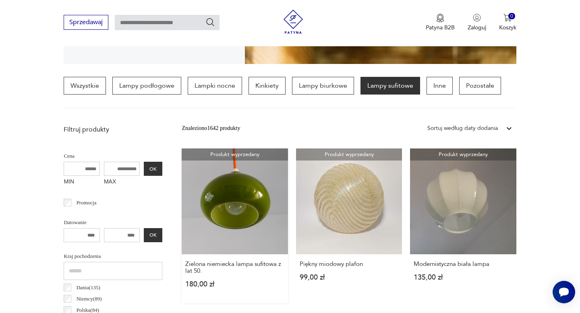
click at [254, 211] on link "Produkt wyprzedany Zielona niemiecka lampa sufitowa z lat 50. 180,00 zł" at bounding box center [235, 226] width 106 height 155
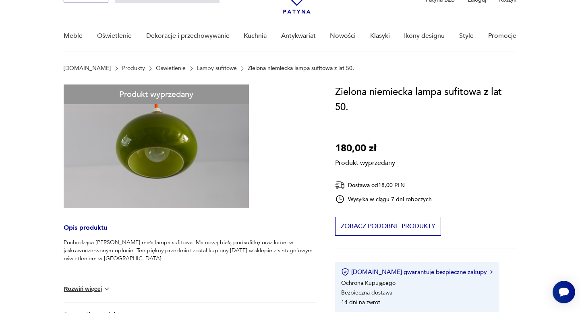
scroll to position [33, 0]
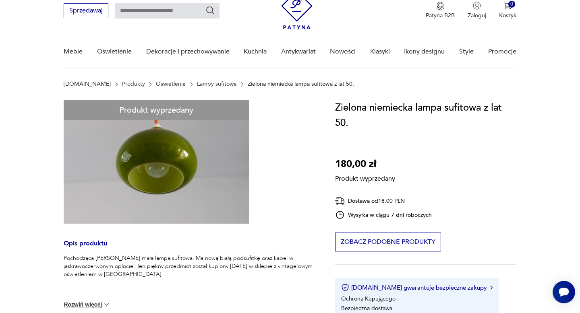
click at [203, 194] on div "Produkt wyprzedany Opis produktu Pochodząca z Niemiec mała lampa sufitowa. Ma n…" at bounding box center [190, 255] width 252 height 311
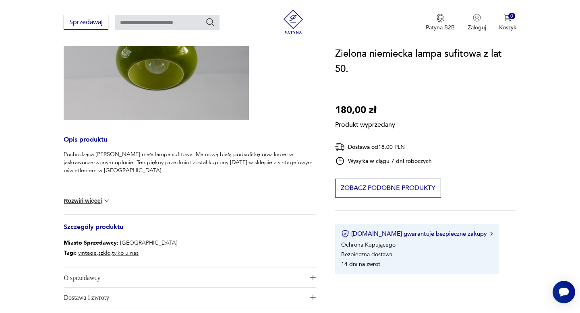
scroll to position [0, 0]
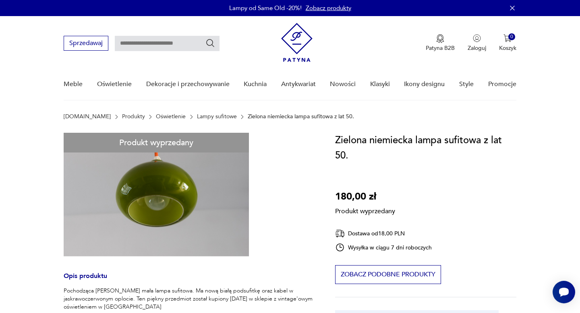
click at [215, 168] on div "Produkt wyprzedany Opis produktu Pochodząca z Niemiec mała lampa sufitowa. Ma n…" at bounding box center [190, 288] width 252 height 311
click at [175, 46] on input "text" at bounding box center [167, 43] width 105 height 15
type input "*"
type input "**********"
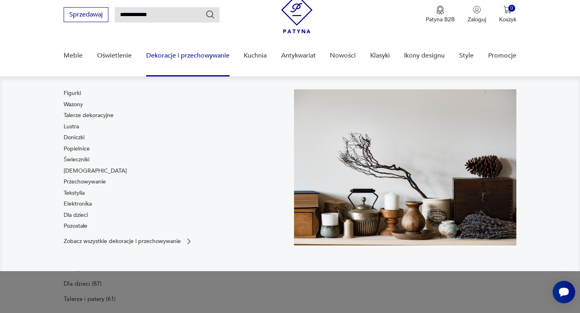
scroll to position [34, 0]
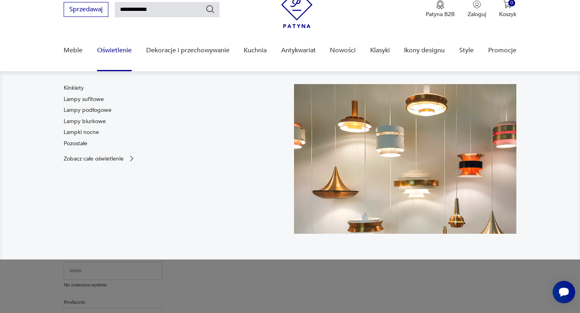
click at [114, 52] on link "Oświetlenie" at bounding box center [114, 50] width 35 height 31
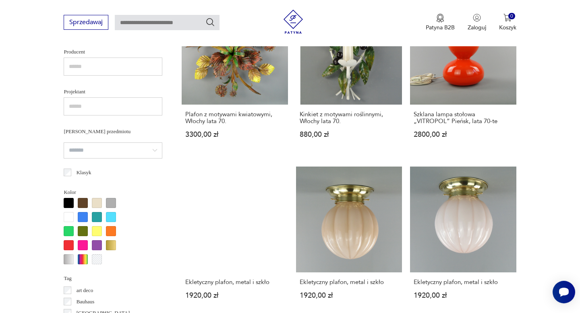
scroll to position [521, 0]
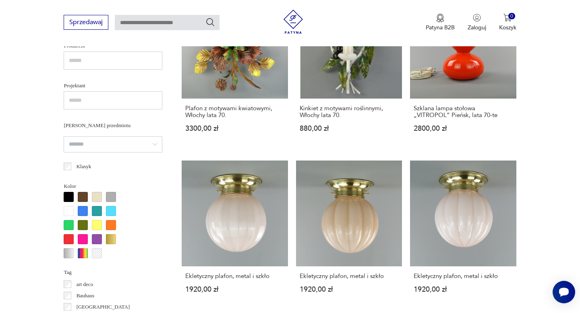
click at [67, 225] on div at bounding box center [69, 225] width 10 height 10
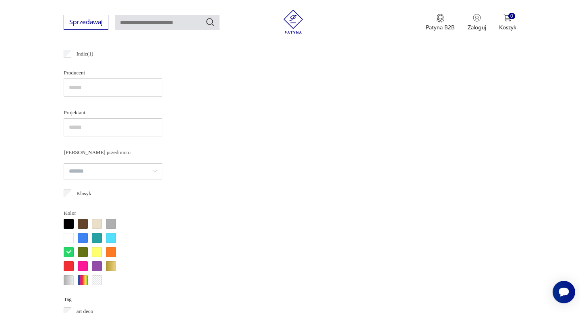
scroll to position [511, 0]
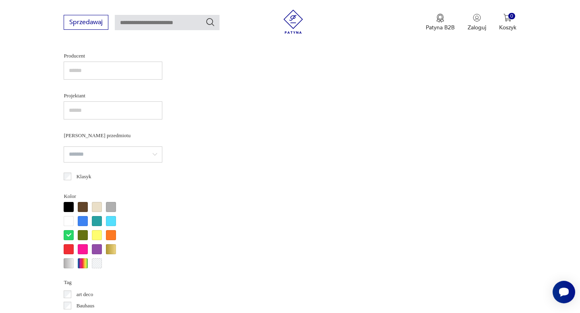
click at [86, 231] on div at bounding box center [83, 235] width 10 height 10
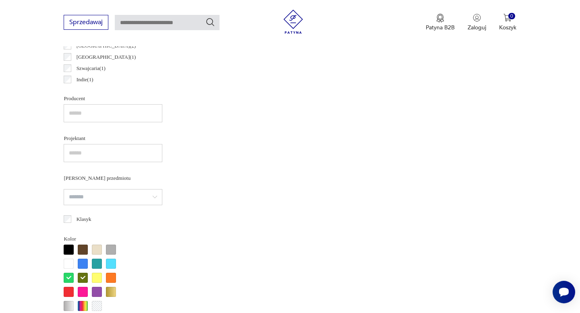
click at [67, 236] on div "Kolor" at bounding box center [113, 273] width 99 height 78
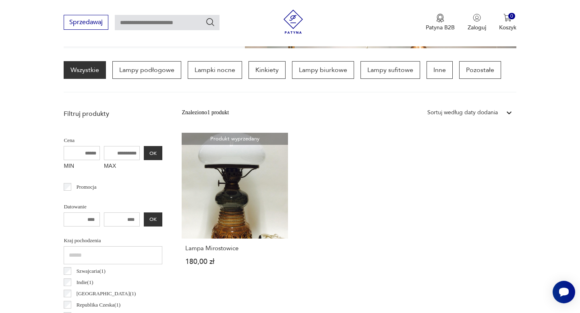
scroll to position [213, 0]
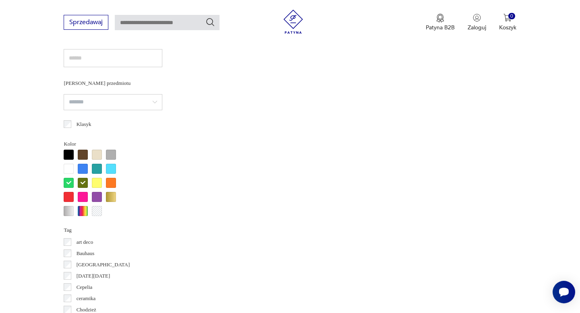
click at [84, 181] on div at bounding box center [83, 183] width 10 height 10
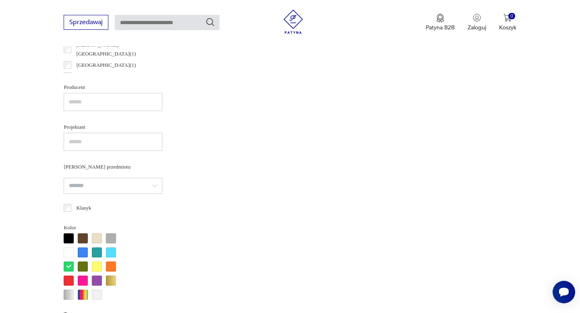
scroll to position [529, 0]
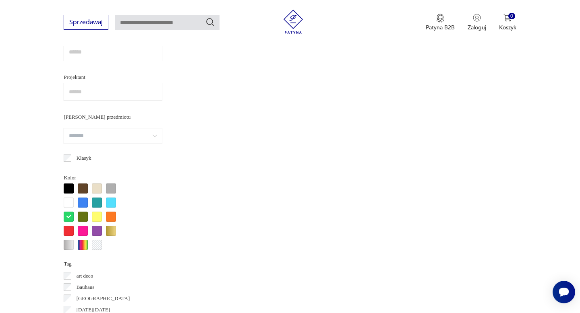
click at [68, 219] on div at bounding box center [69, 217] width 10 height 10
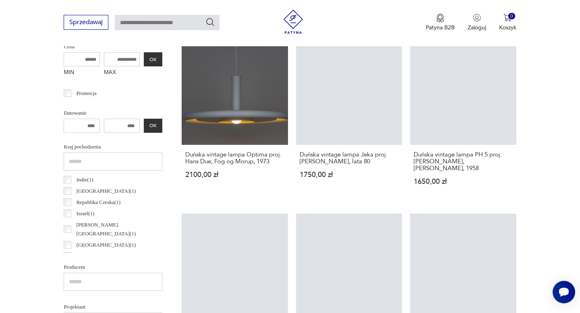
scroll to position [517, 0]
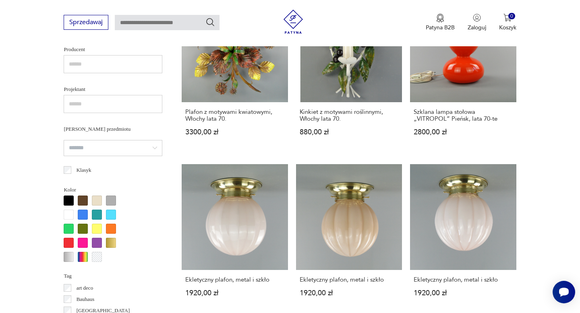
click at [97, 203] on div at bounding box center [97, 201] width 10 height 10
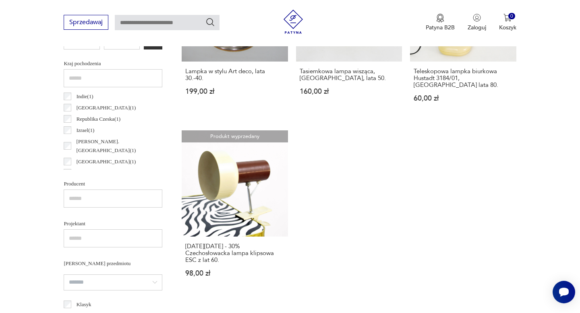
scroll to position [466, 0]
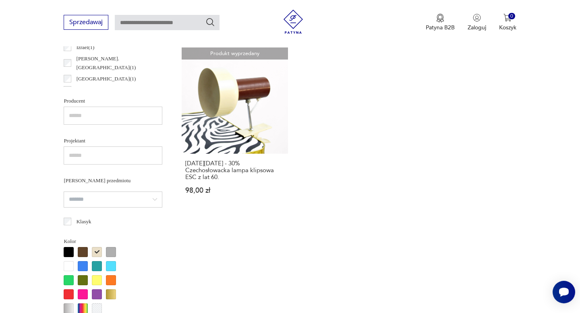
click at [95, 250] on div at bounding box center [97, 252] width 10 height 10
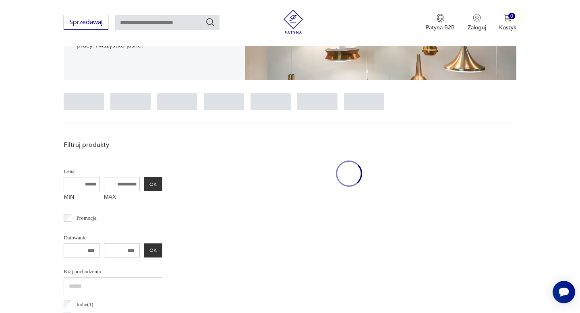
scroll to position [171, 0]
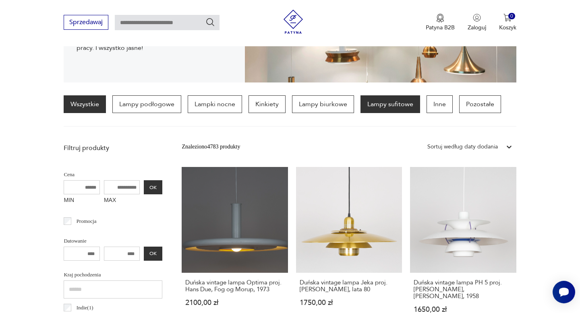
click at [381, 109] on p "Lampy sufitowe" at bounding box center [391, 104] width 60 height 18
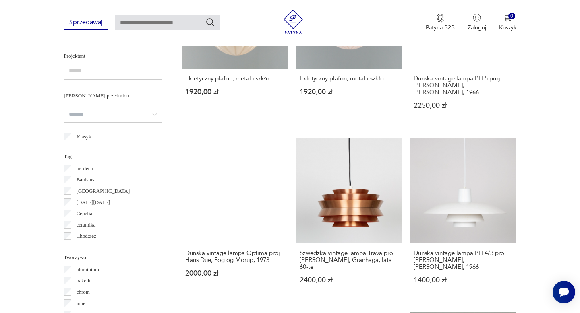
scroll to position [547, 0]
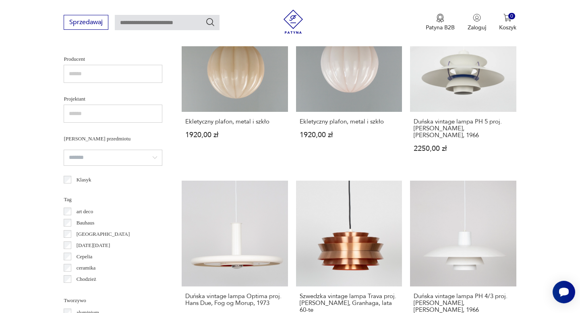
click at [68, 182] on div "Filtruj produkty Cena MIN MAX OK Promocja Datowanie OK Kraj pochodzenia Dania (…" at bounding box center [113, 109] width 99 height 604
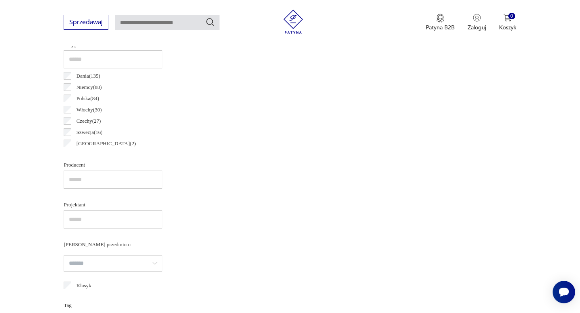
scroll to position [480, 0]
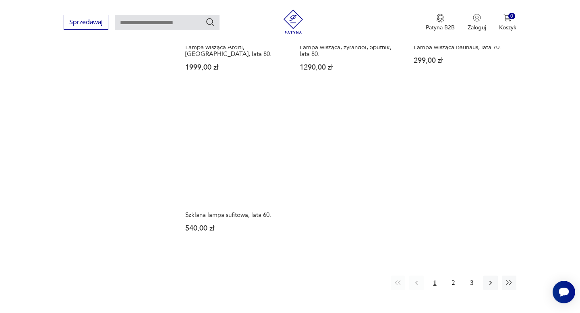
scroll to position [1094, 0]
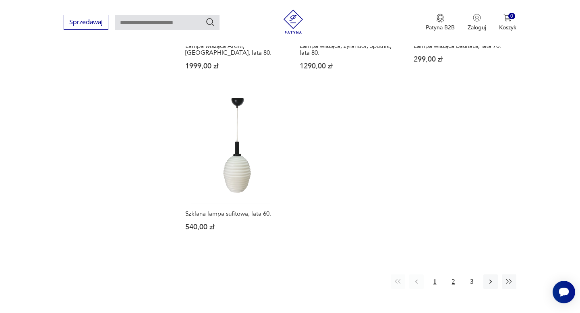
click at [454, 277] on button "2" at bounding box center [453, 282] width 15 height 15
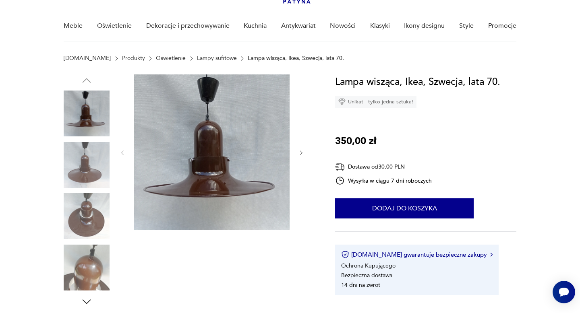
scroll to position [59, 0]
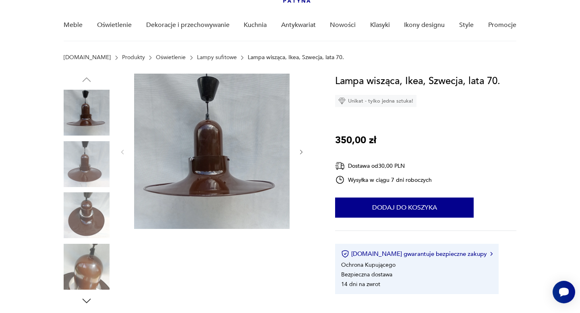
click at [302, 149] on icon "button" at bounding box center [301, 152] width 7 height 7
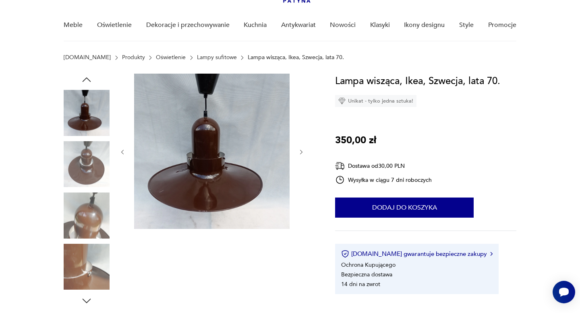
click at [302, 149] on icon "button" at bounding box center [301, 152] width 7 height 7
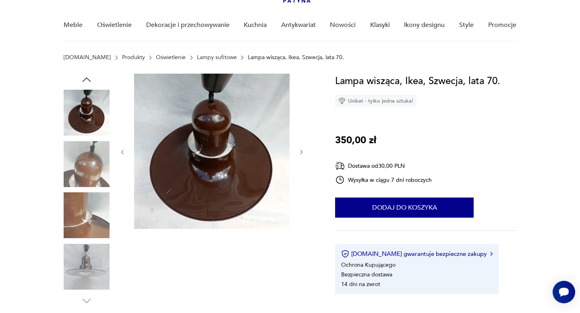
click at [302, 149] on icon "button" at bounding box center [301, 152] width 7 height 7
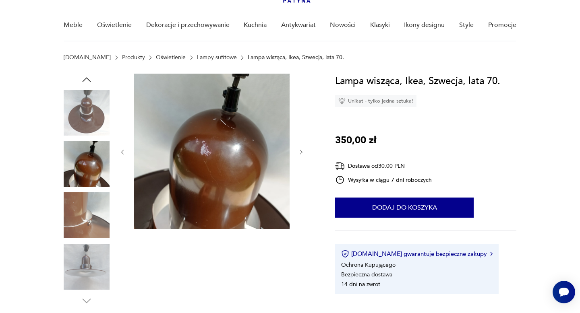
click at [302, 149] on icon "button" at bounding box center [301, 152] width 7 height 7
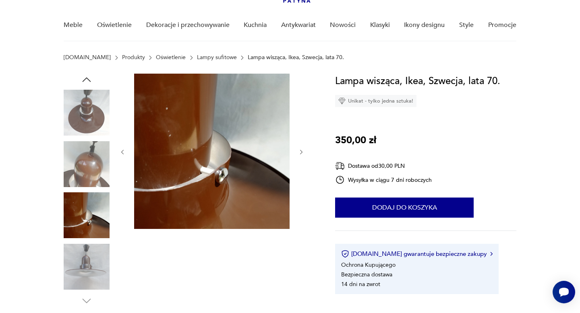
click at [302, 149] on icon "button" at bounding box center [301, 152] width 7 height 7
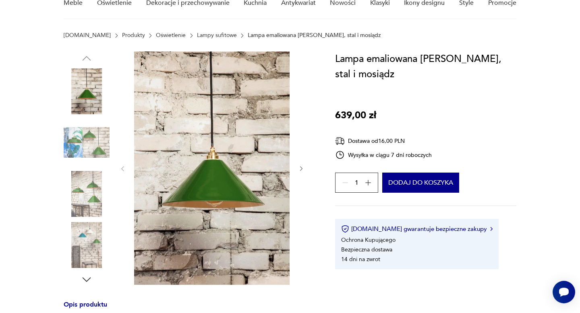
scroll to position [108, 0]
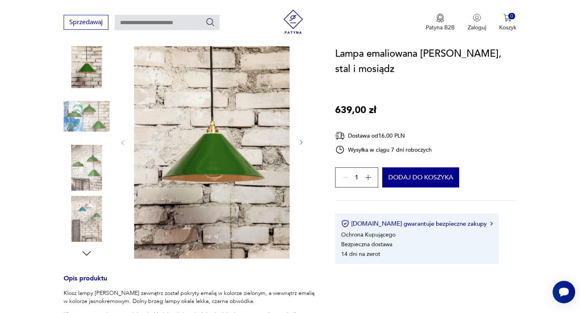
click at [302, 146] on icon "button" at bounding box center [301, 142] width 7 height 7
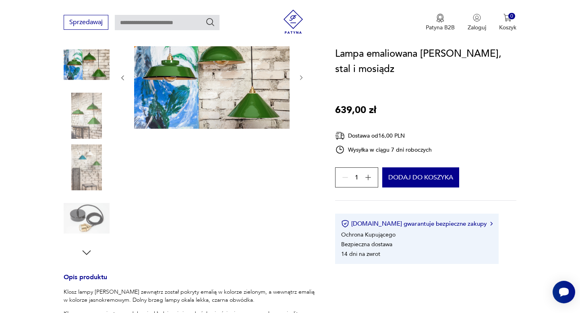
scroll to position [52, 0]
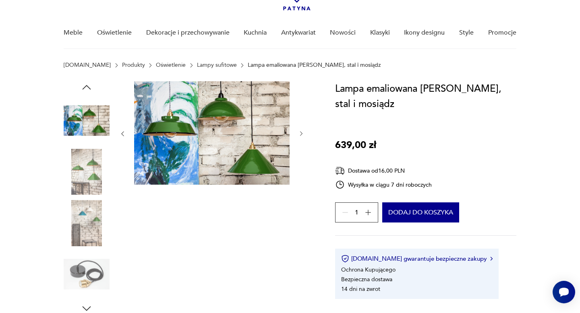
click at [300, 135] on icon "button" at bounding box center [301, 134] width 7 height 7
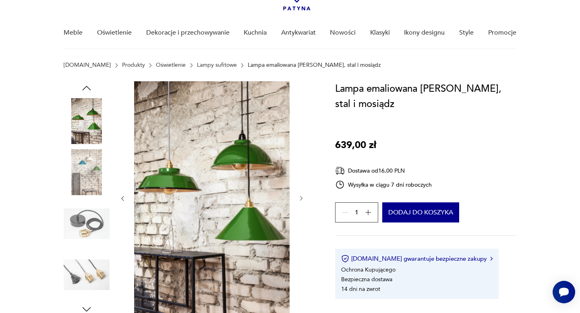
click at [299, 200] on icon "button" at bounding box center [301, 198] width 7 height 7
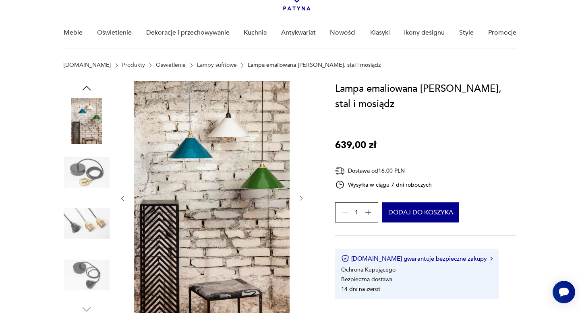
click at [299, 200] on icon "button" at bounding box center [301, 198] width 7 height 7
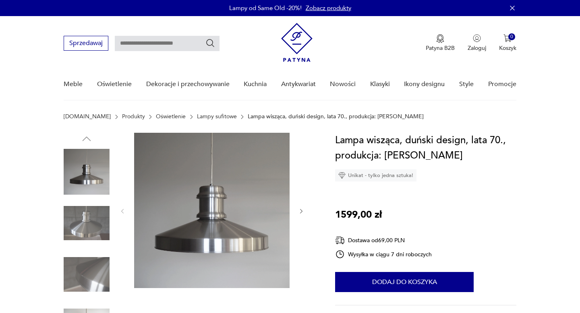
click at [303, 216] on div at bounding box center [211, 211] width 185 height 157
click at [303, 214] on icon "button" at bounding box center [301, 211] width 7 height 7
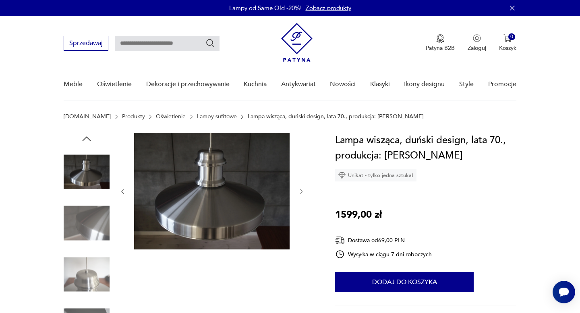
click at [300, 202] on div at bounding box center [211, 192] width 185 height 118
click at [299, 192] on icon "button" at bounding box center [301, 192] width 7 height 7
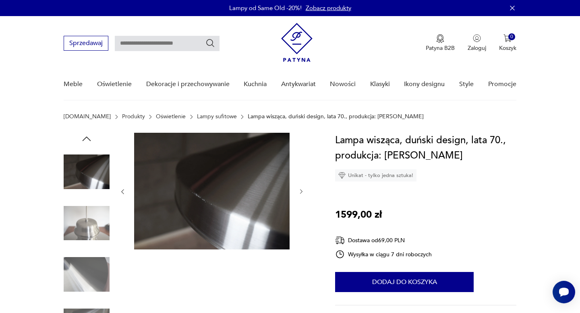
click at [299, 192] on icon "button" at bounding box center [301, 192] width 7 height 7
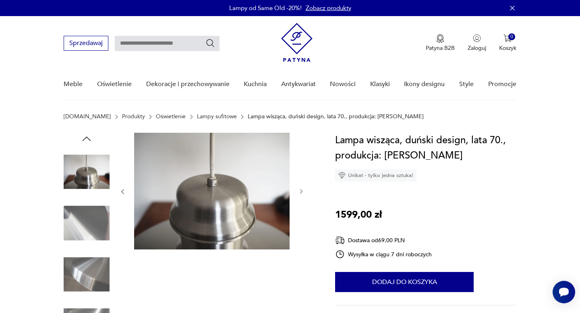
click at [299, 191] on icon "button" at bounding box center [301, 192] width 7 height 7
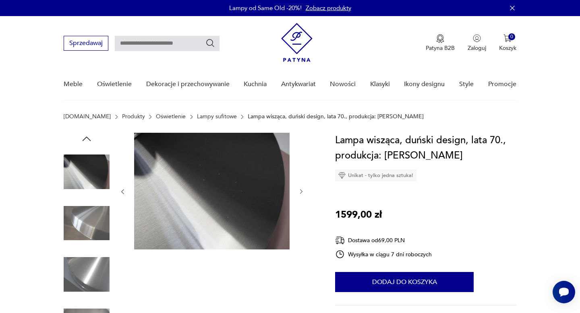
click at [299, 191] on icon "button" at bounding box center [301, 192] width 7 height 7
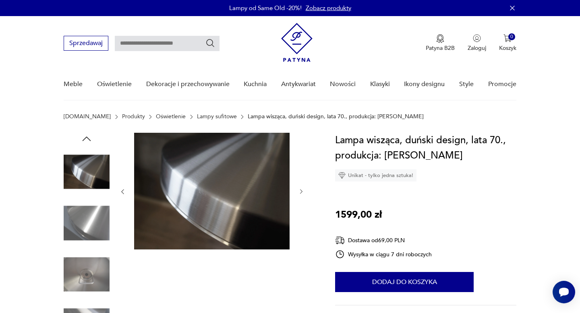
click at [299, 191] on icon "button" at bounding box center [301, 192] width 7 height 7
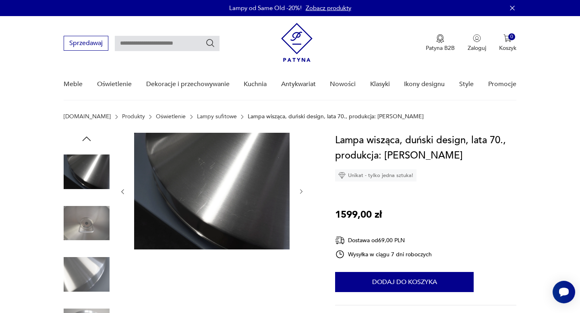
click at [299, 191] on icon "button" at bounding box center [301, 192] width 7 height 7
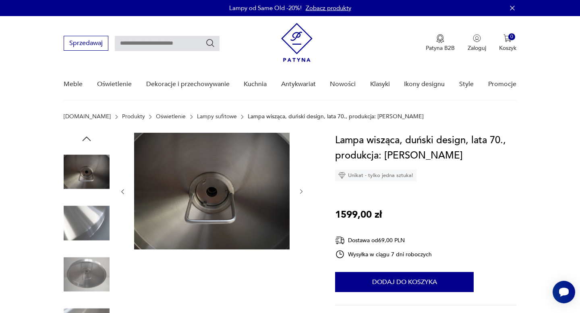
click at [300, 191] on icon "button" at bounding box center [301, 192] width 7 height 7
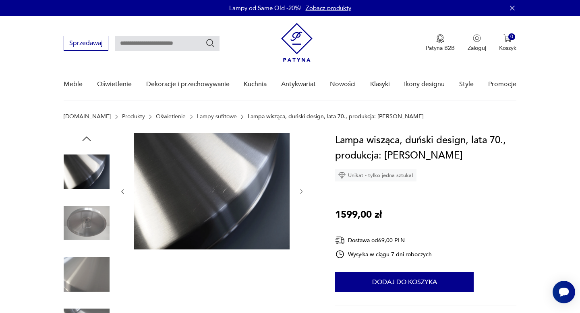
click at [300, 191] on icon "button" at bounding box center [301, 192] width 7 height 7
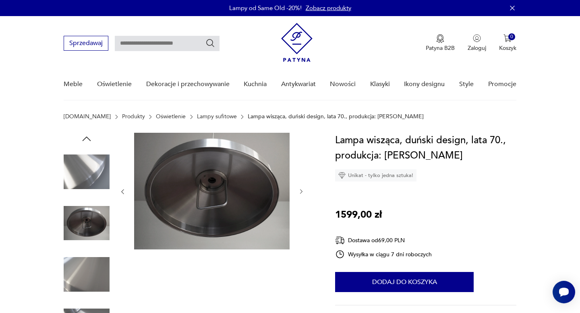
click at [300, 191] on icon "button" at bounding box center [301, 192] width 7 height 7
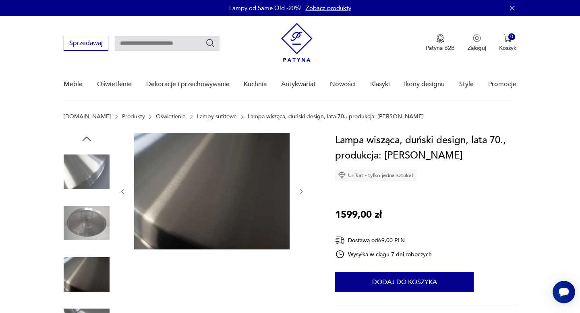
click at [300, 191] on icon "button" at bounding box center [301, 192] width 7 height 7
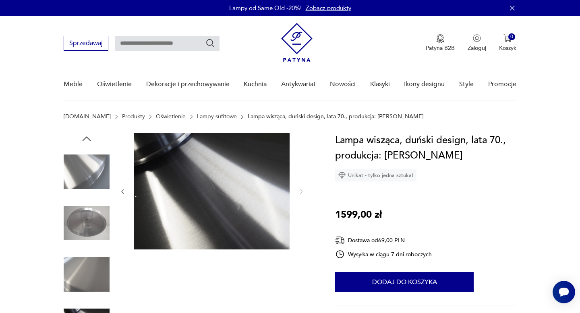
click at [95, 182] on img at bounding box center [87, 172] width 46 height 46
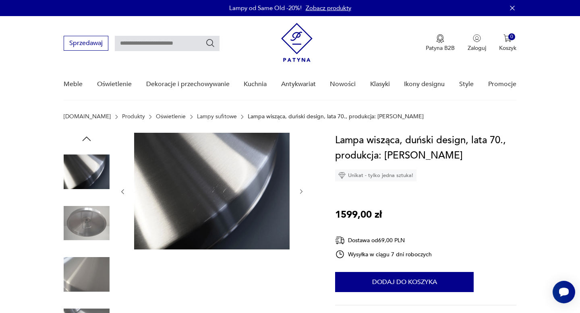
click at [92, 211] on img at bounding box center [87, 224] width 46 height 46
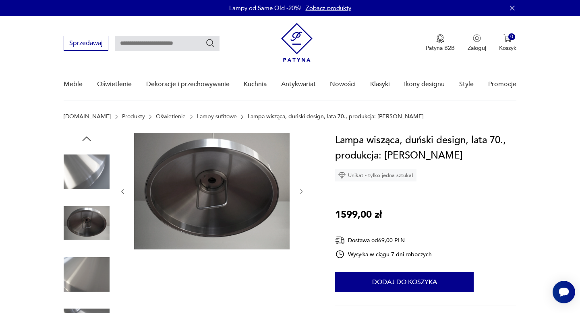
scroll to position [75, 0]
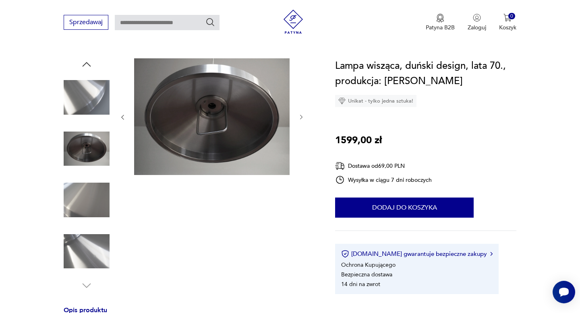
click at [90, 217] on img at bounding box center [87, 200] width 46 height 46
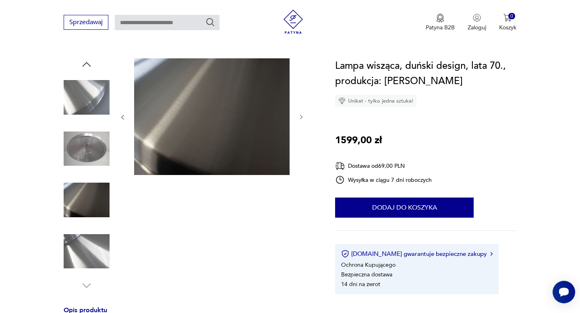
click at [91, 243] on img at bounding box center [87, 252] width 46 height 46
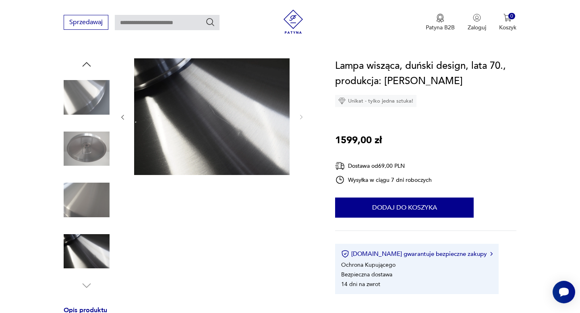
click at [91, 64] on icon "button" at bounding box center [87, 64] width 12 height 12
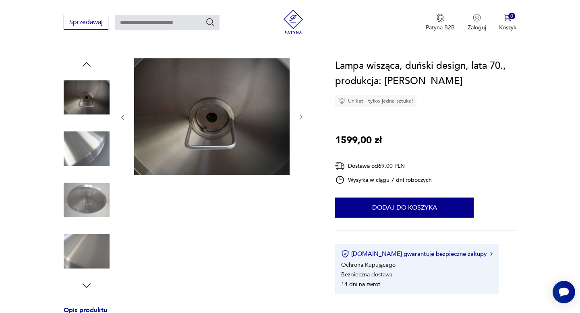
click at [91, 64] on icon "button" at bounding box center [87, 64] width 12 height 12
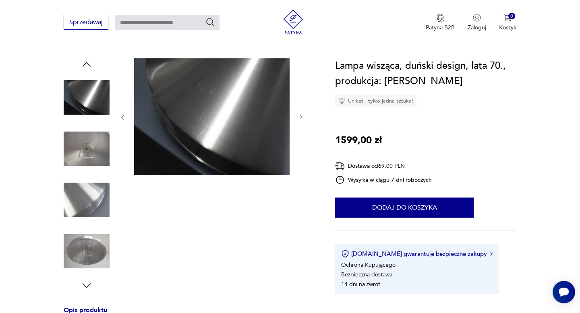
click at [91, 64] on icon "button" at bounding box center [87, 64] width 12 height 12
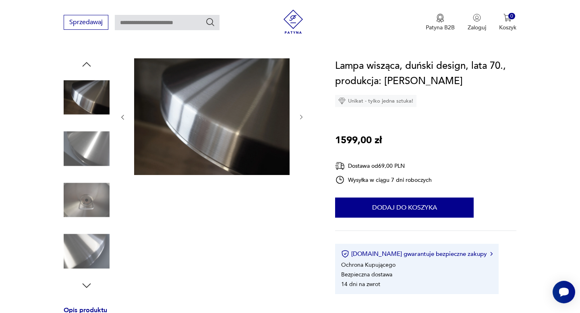
click at [91, 64] on icon "button" at bounding box center [87, 64] width 12 height 12
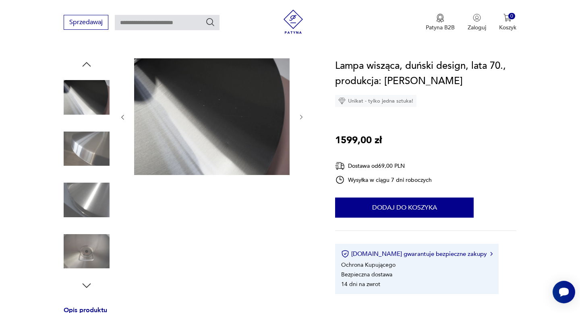
click at [91, 64] on icon "button" at bounding box center [87, 64] width 12 height 12
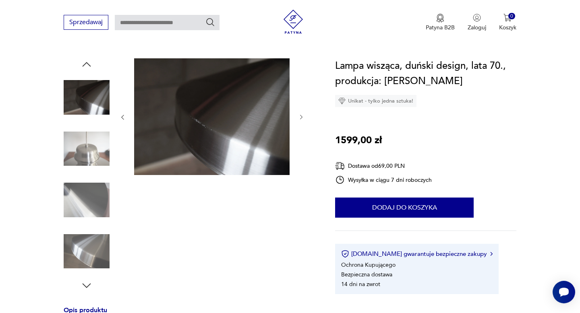
click at [91, 64] on icon "button" at bounding box center [87, 64] width 12 height 12
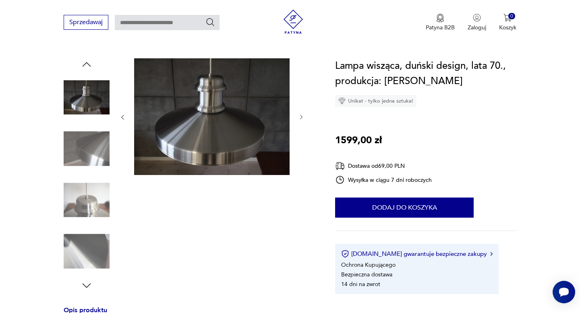
click at [91, 64] on icon "button" at bounding box center [87, 64] width 12 height 12
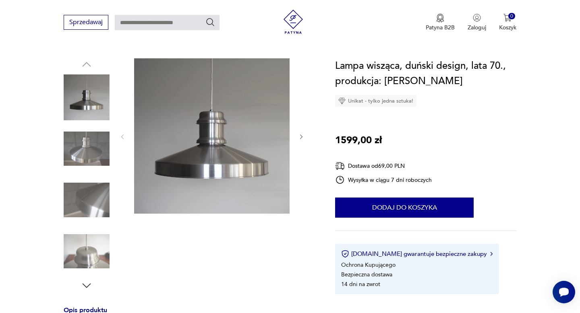
click at [101, 158] on img at bounding box center [87, 149] width 46 height 46
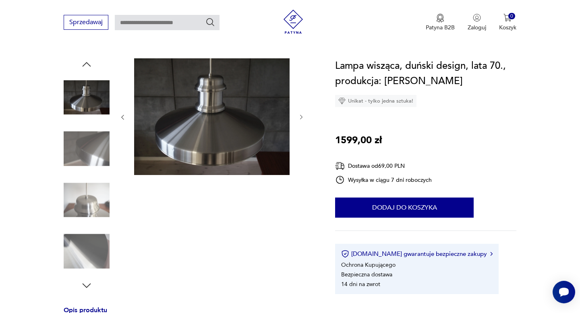
click at [298, 112] on div at bounding box center [211, 117] width 185 height 118
click at [299, 118] on icon "button" at bounding box center [301, 117] width 7 height 7
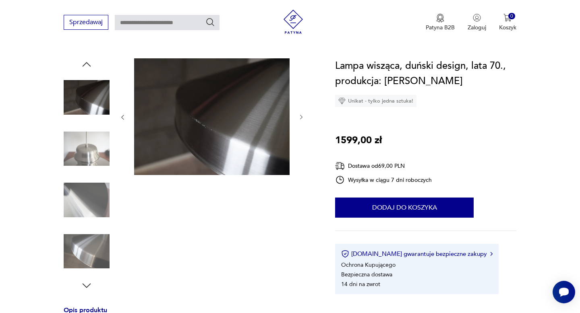
click at [300, 118] on icon "button" at bounding box center [301, 117] width 7 height 7
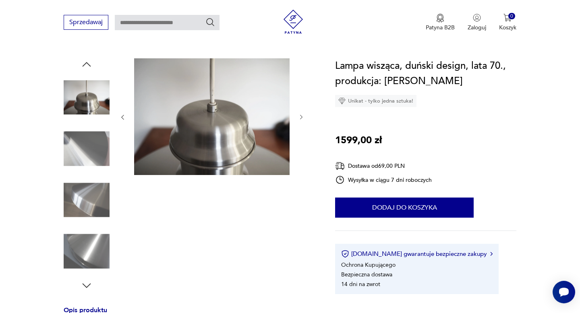
click at [300, 118] on icon "button" at bounding box center [301, 117] width 7 height 7
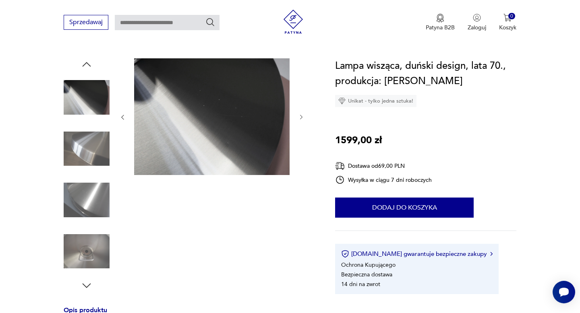
click at [300, 118] on icon "button" at bounding box center [301, 117] width 7 height 7
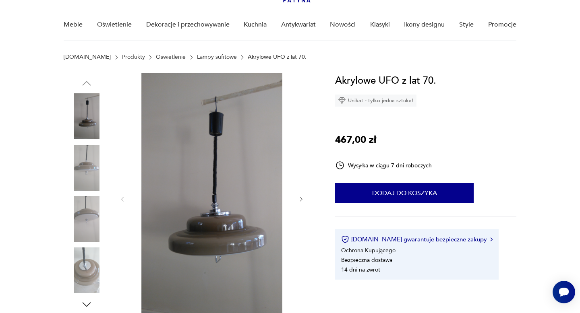
scroll to position [63, 0]
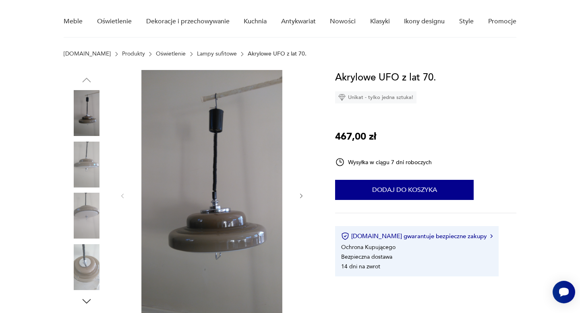
click at [301, 196] on icon "button" at bounding box center [301, 196] width 7 height 7
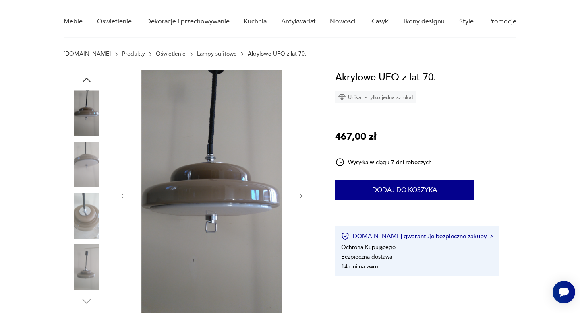
click at [301, 196] on icon "button" at bounding box center [301, 196] width 7 height 7
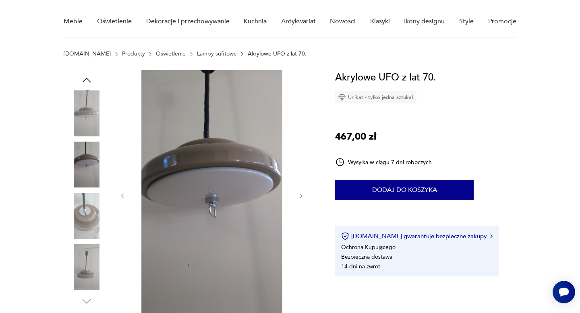
click at [301, 196] on icon "button" at bounding box center [301, 196] width 7 height 7
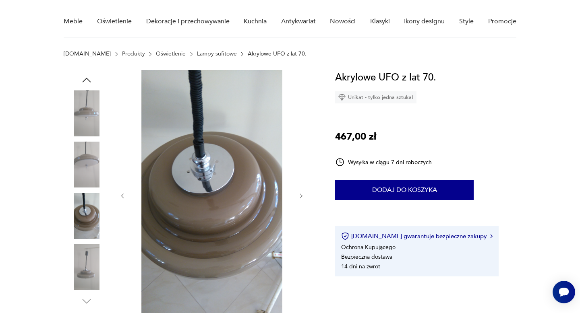
click at [301, 196] on icon "button" at bounding box center [301, 196] width 7 height 7
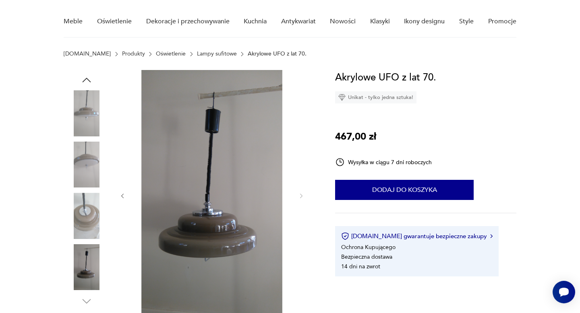
click at [87, 163] on img at bounding box center [87, 165] width 46 height 46
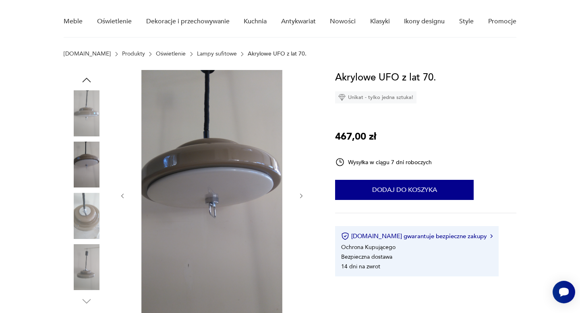
click at [87, 104] on img at bounding box center [87, 113] width 46 height 46
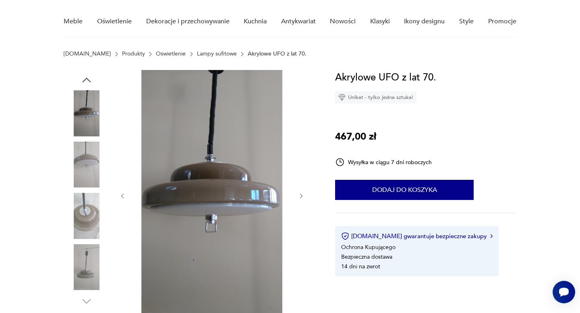
click at [77, 228] on img at bounding box center [87, 216] width 46 height 46
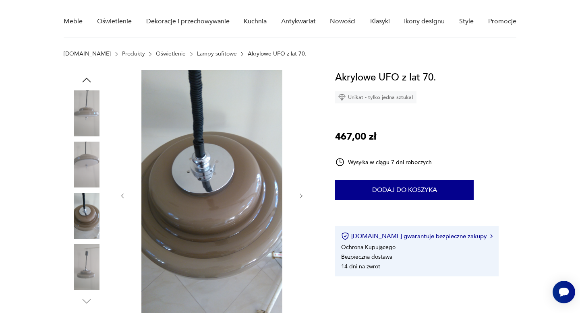
click at [86, 271] on img at bounding box center [87, 268] width 46 height 46
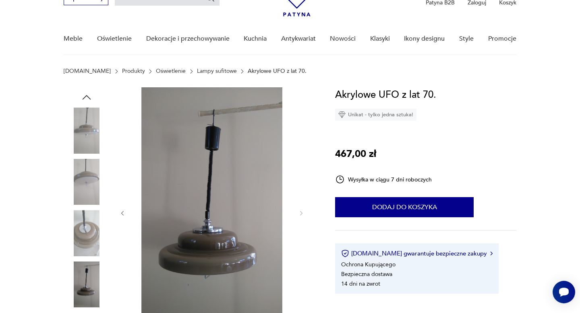
scroll to position [62, 0]
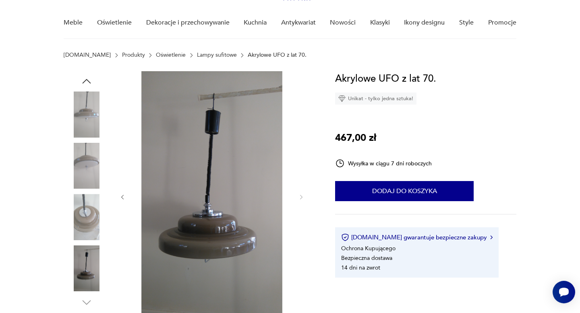
click at [81, 271] on img at bounding box center [87, 269] width 46 height 46
click at [87, 224] on img at bounding box center [87, 217] width 46 height 46
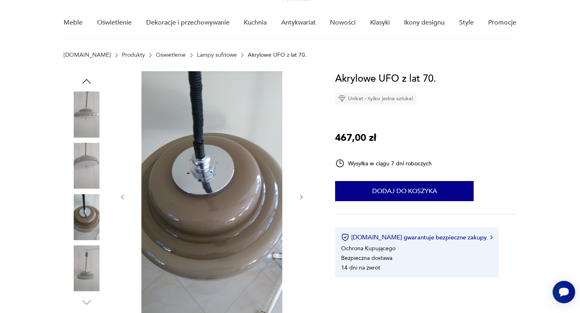
click at [84, 158] on img at bounding box center [87, 166] width 46 height 46
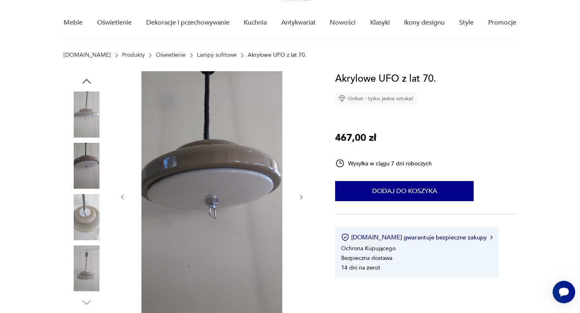
click at [97, 107] on img at bounding box center [87, 114] width 46 height 46
